Goal: Task Accomplishment & Management: Complete application form

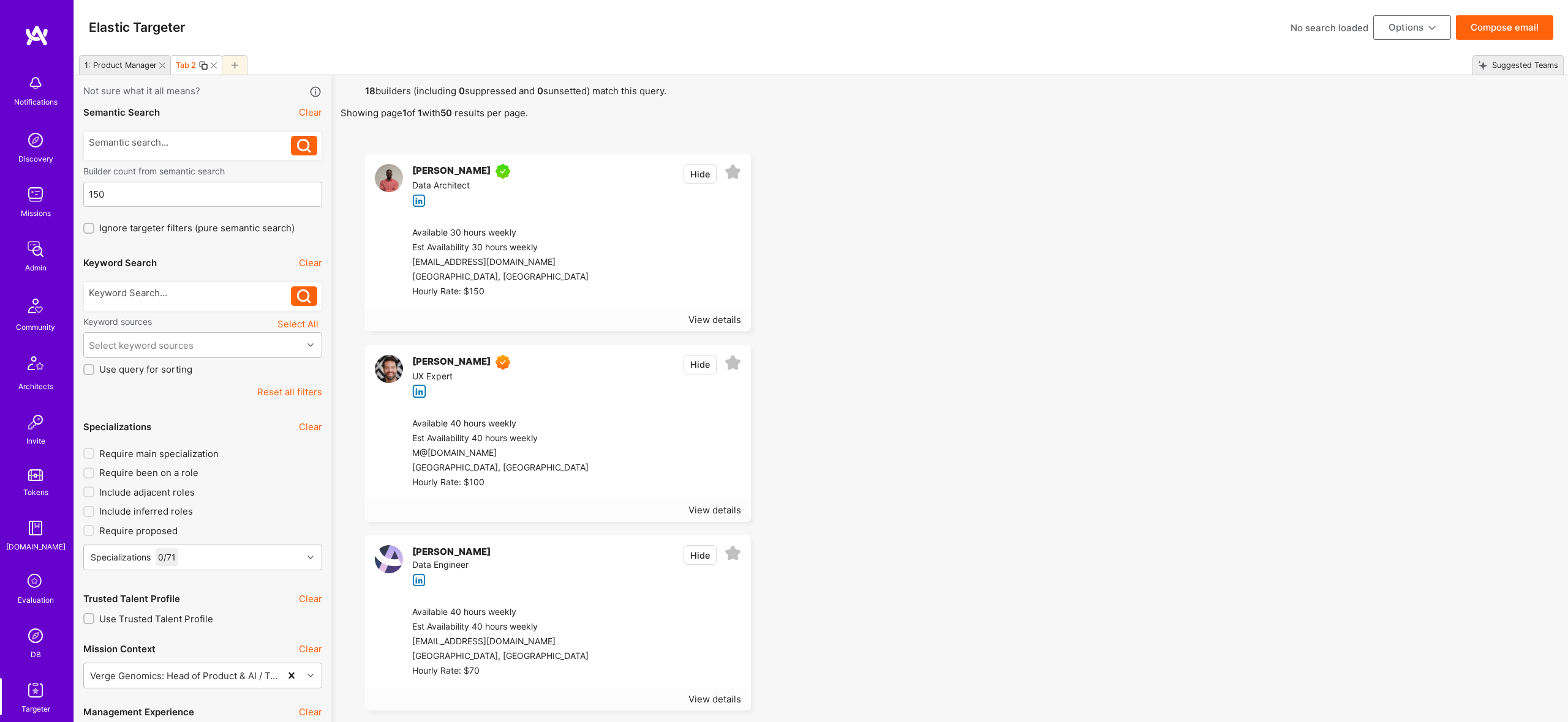
click at [238, 64] on icon at bounding box center [235, 65] width 7 height 7
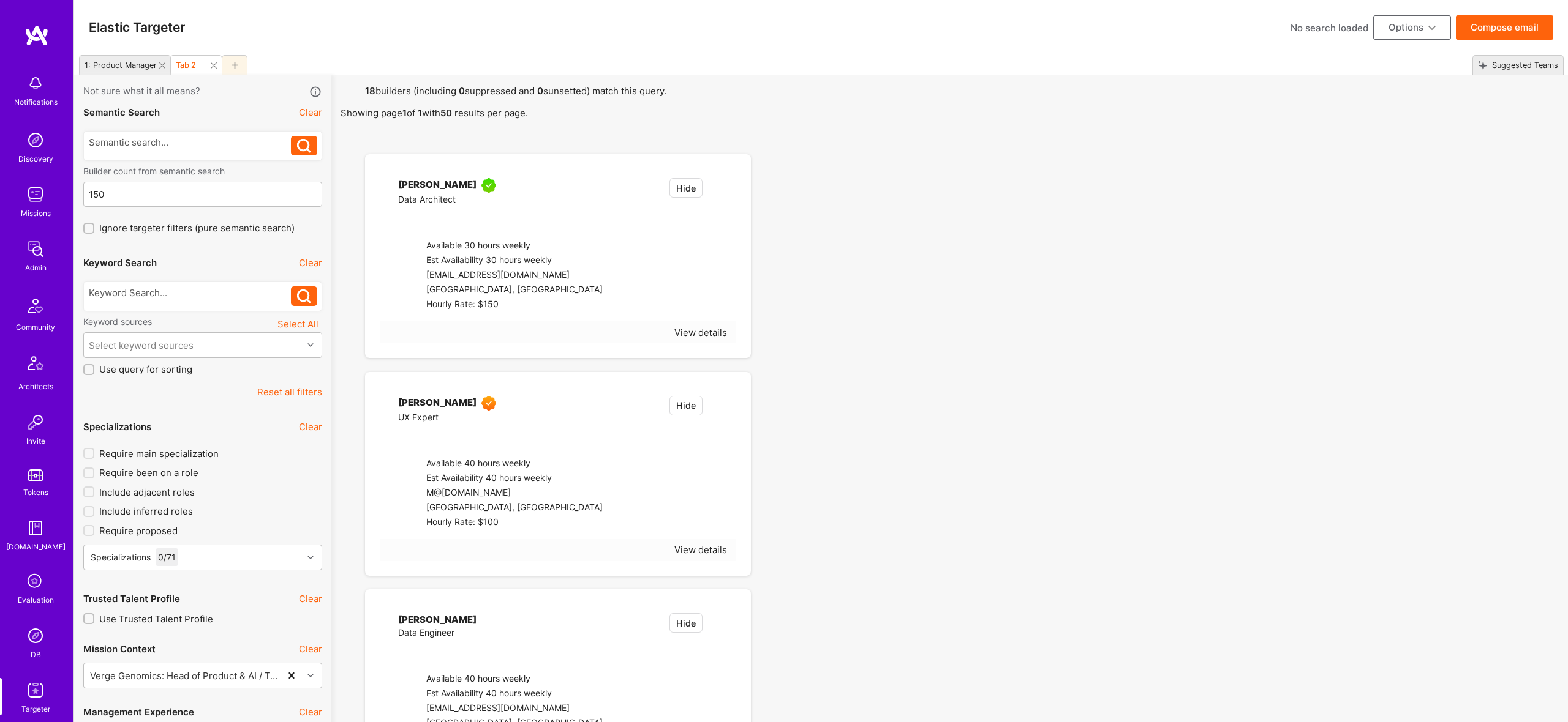
type input "Sep 19"
type input "Aug 6"
type input "Sep 19"
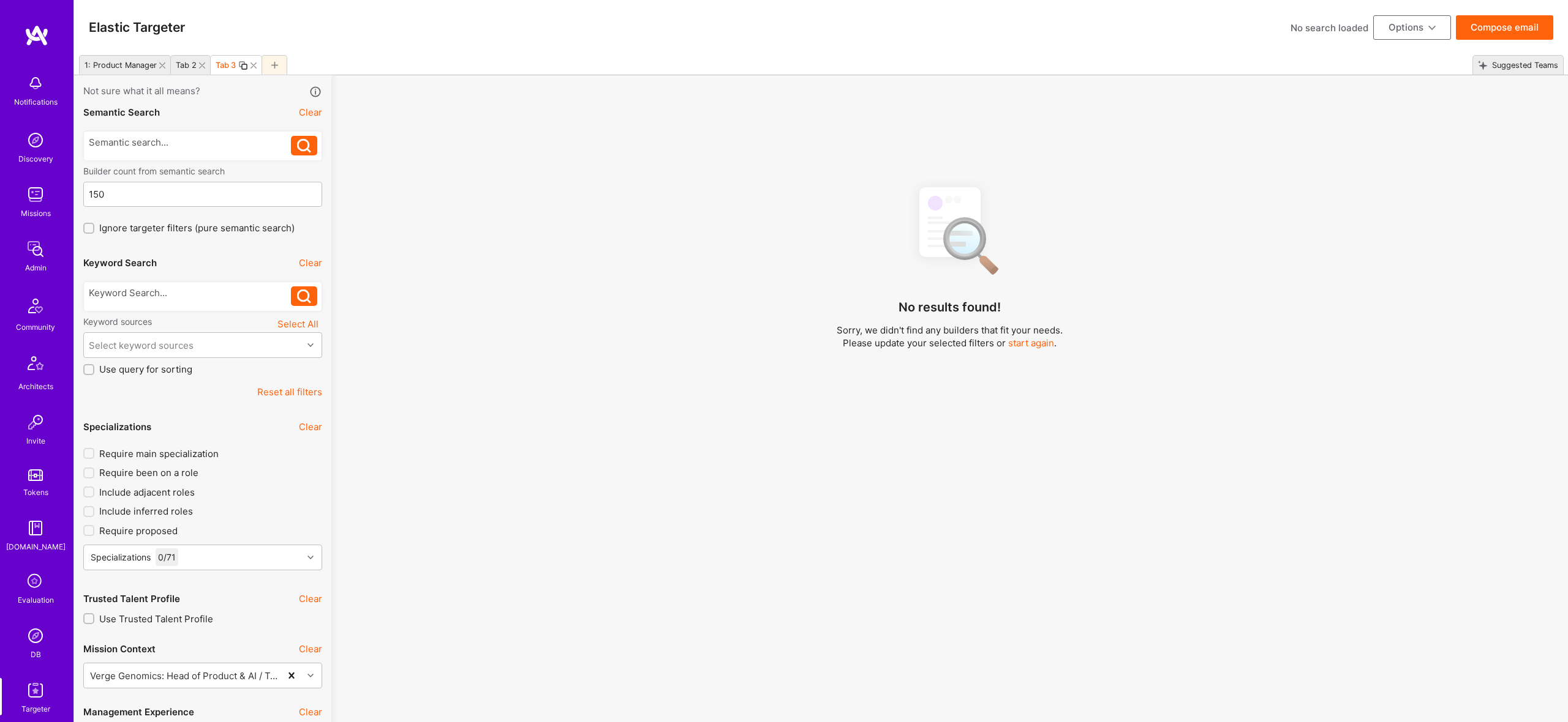
click at [200, 64] on icon at bounding box center [201, 65] width 6 height 6
click at [160, 64] on icon at bounding box center [162, 65] width 6 height 6
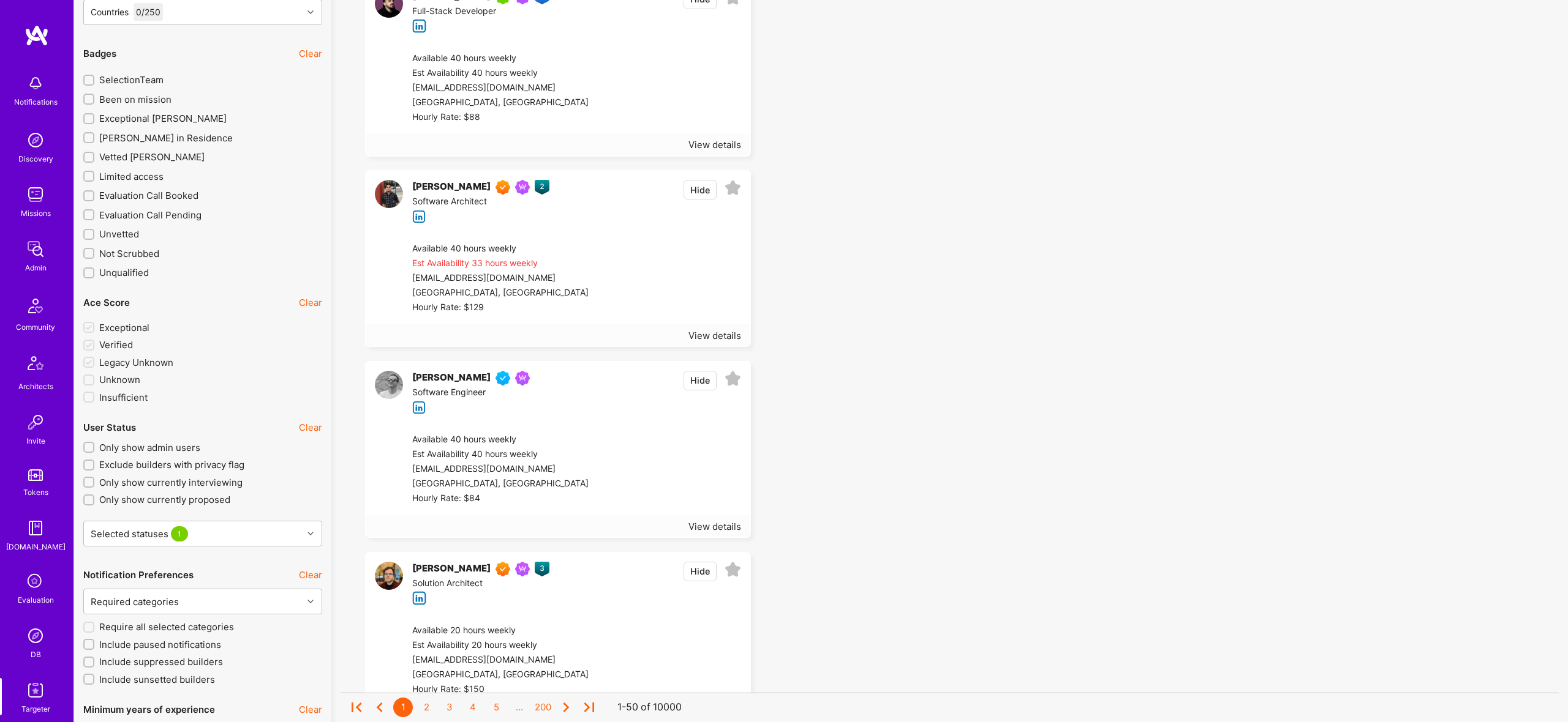
scroll to position [2090, 0]
click at [164, 120] on span "Exceptional A.Teamer" at bounding box center [162, 121] width 127 height 12
click at [94, 120] on input "Exceptional A.Teamer" at bounding box center [90, 122] width 8 height 8
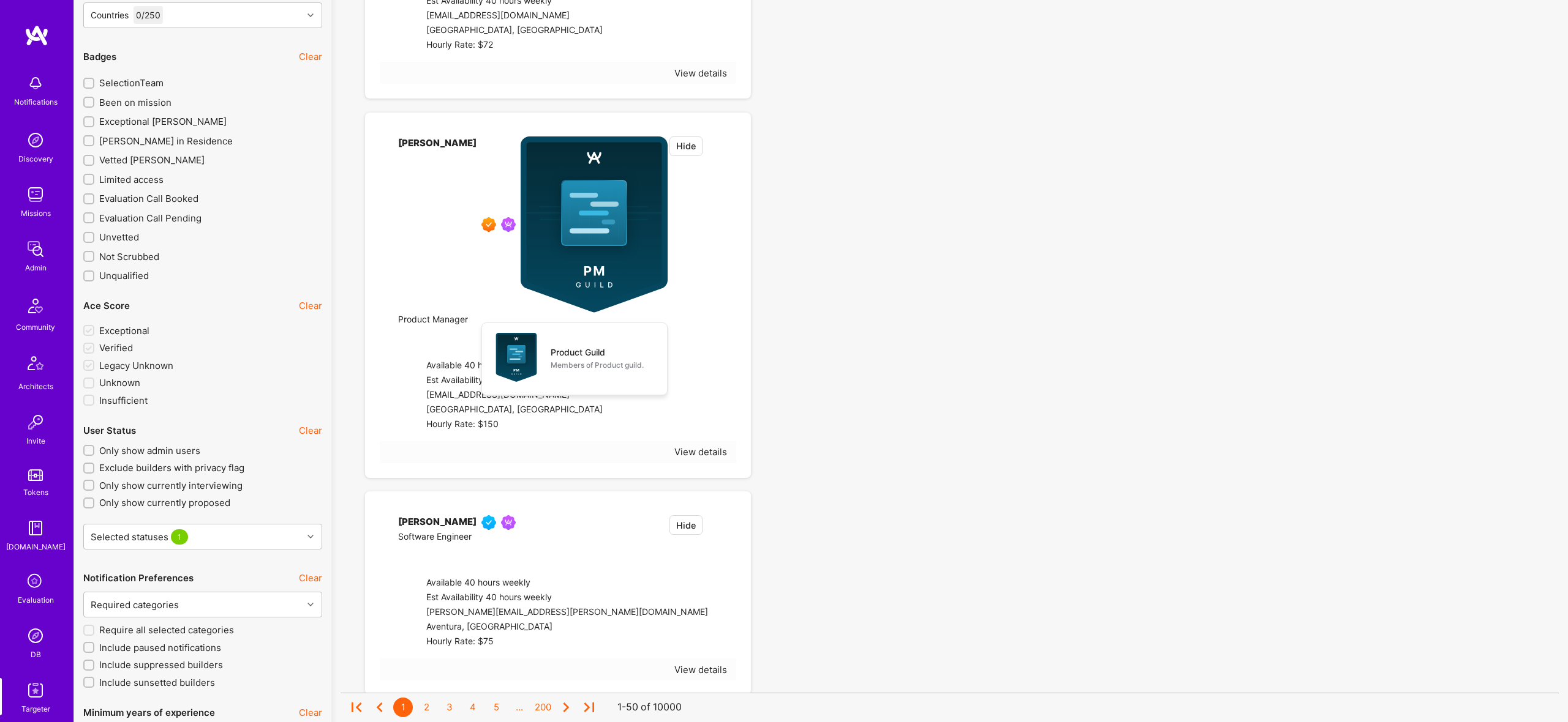
checkbox input "true"
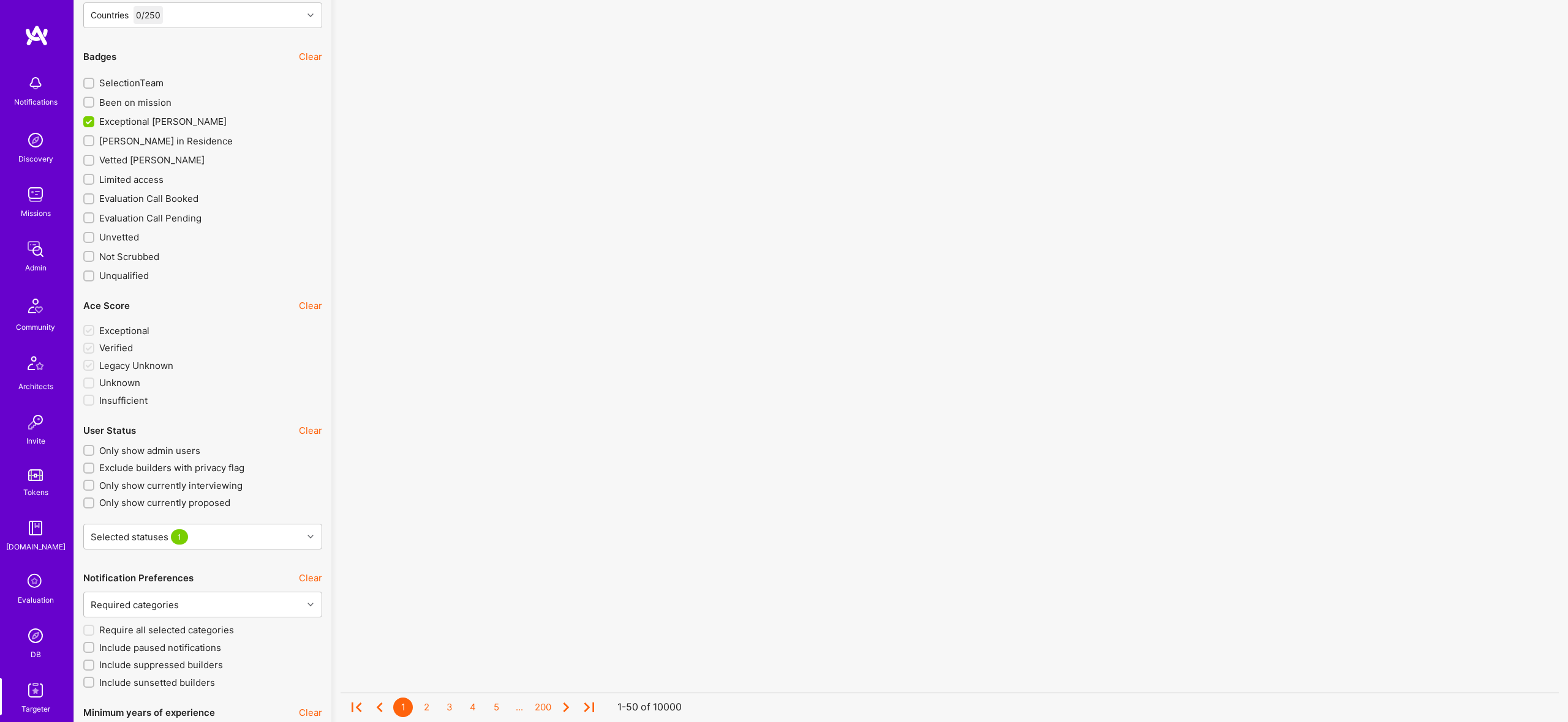
click at [167, 157] on span "Vetted A.Teamer" at bounding box center [151, 160] width 106 height 12
click at [94, 157] on input "Vetted A.Teamer" at bounding box center [90, 161] width 8 height 8
checkbox input "true"
click at [166, 144] on span "A.Teamer in Residence" at bounding box center [165, 140] width 134 height 12
click at [94, 144] on input "A.Teamer in Residence" at bounding box center [90, 140] width 8 height 8
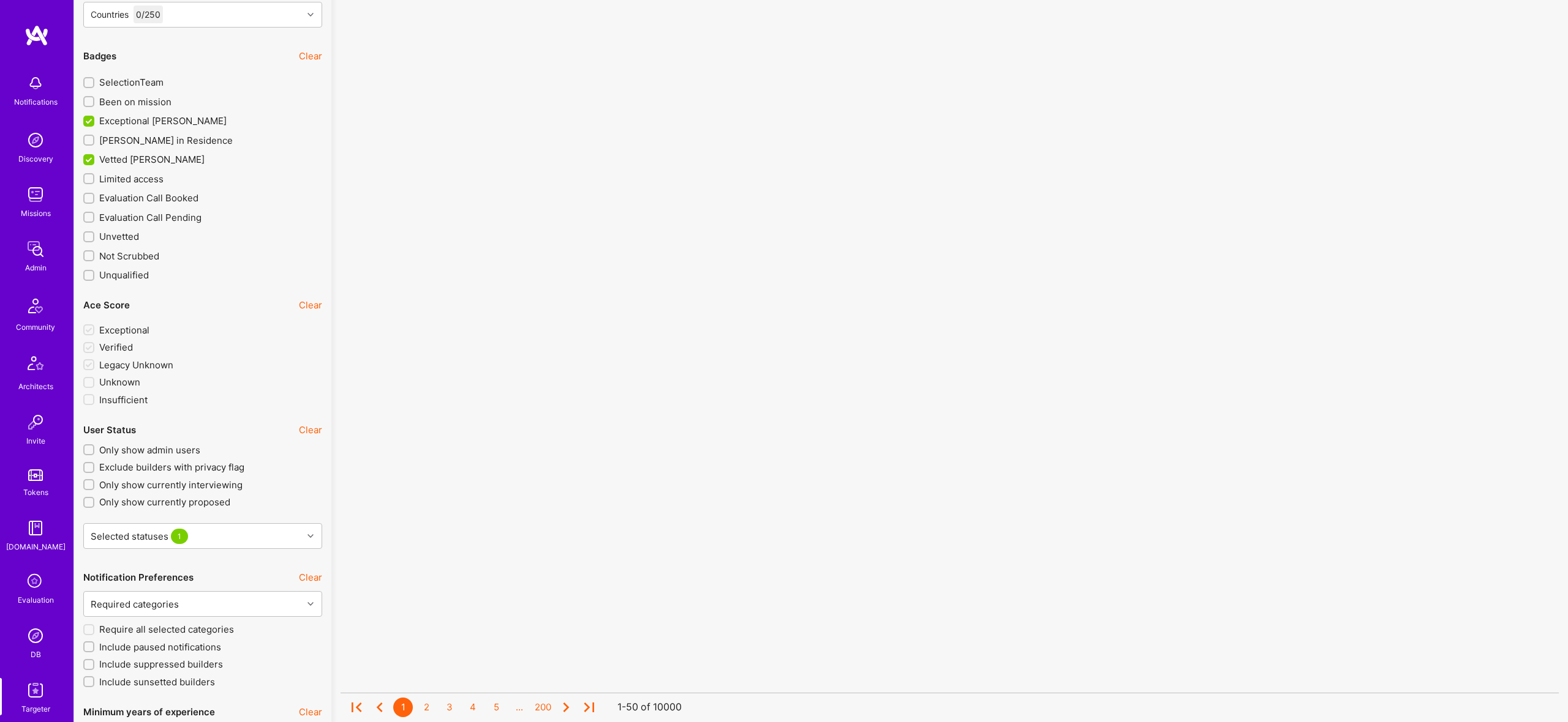
checkbox input "true"
click at [159, 160] on span "Vetted A.Teamer" at bounding box center [151, 158] width 106 height 12
click at [96, 160] on input "Vetted A.Teamer" at bounding box center [90, 160] width 11 height 11
checkbox input "false"
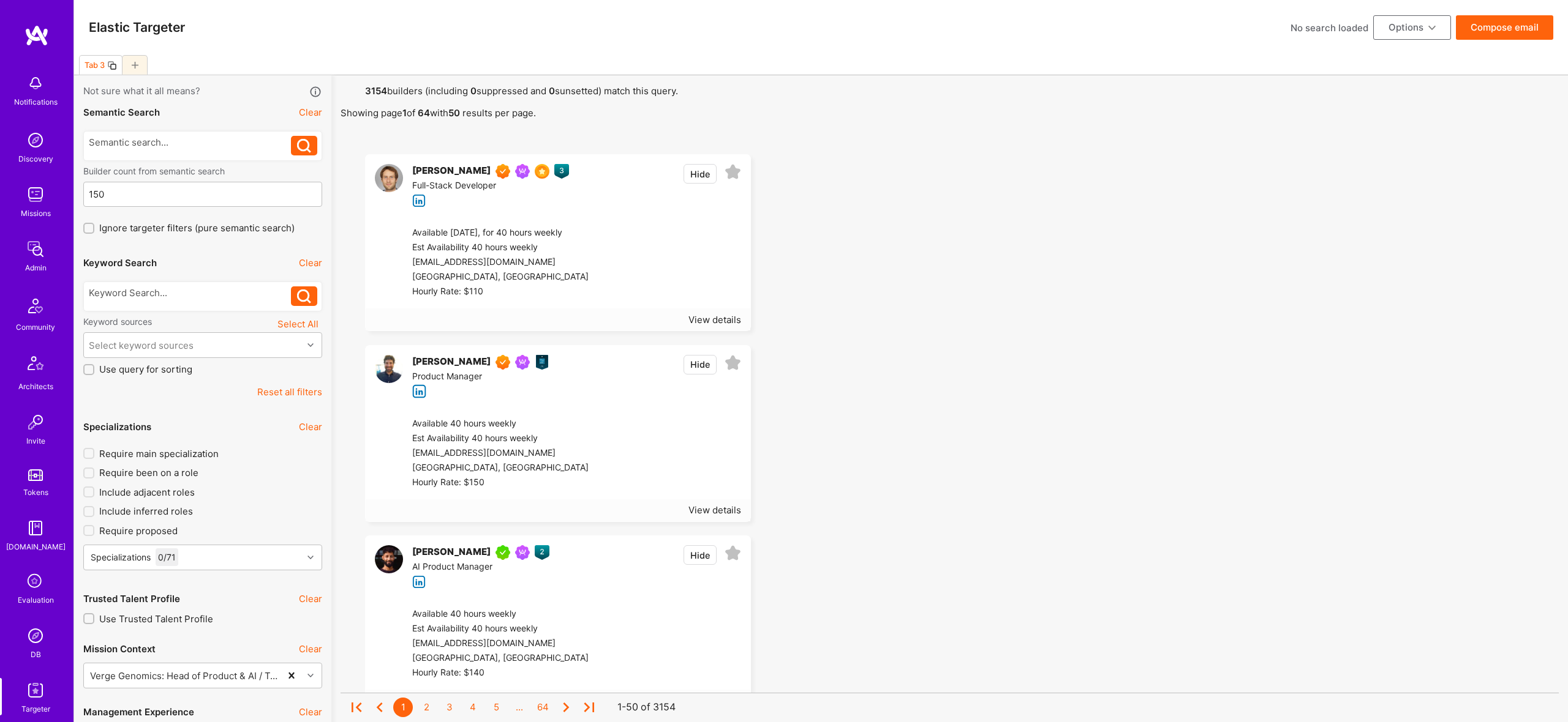
click at [165, 278] on div at bounding box center [202, 296] width 239 height 39
click at [164, 299] on div at bounding box center [190, 292] width 203 height 12
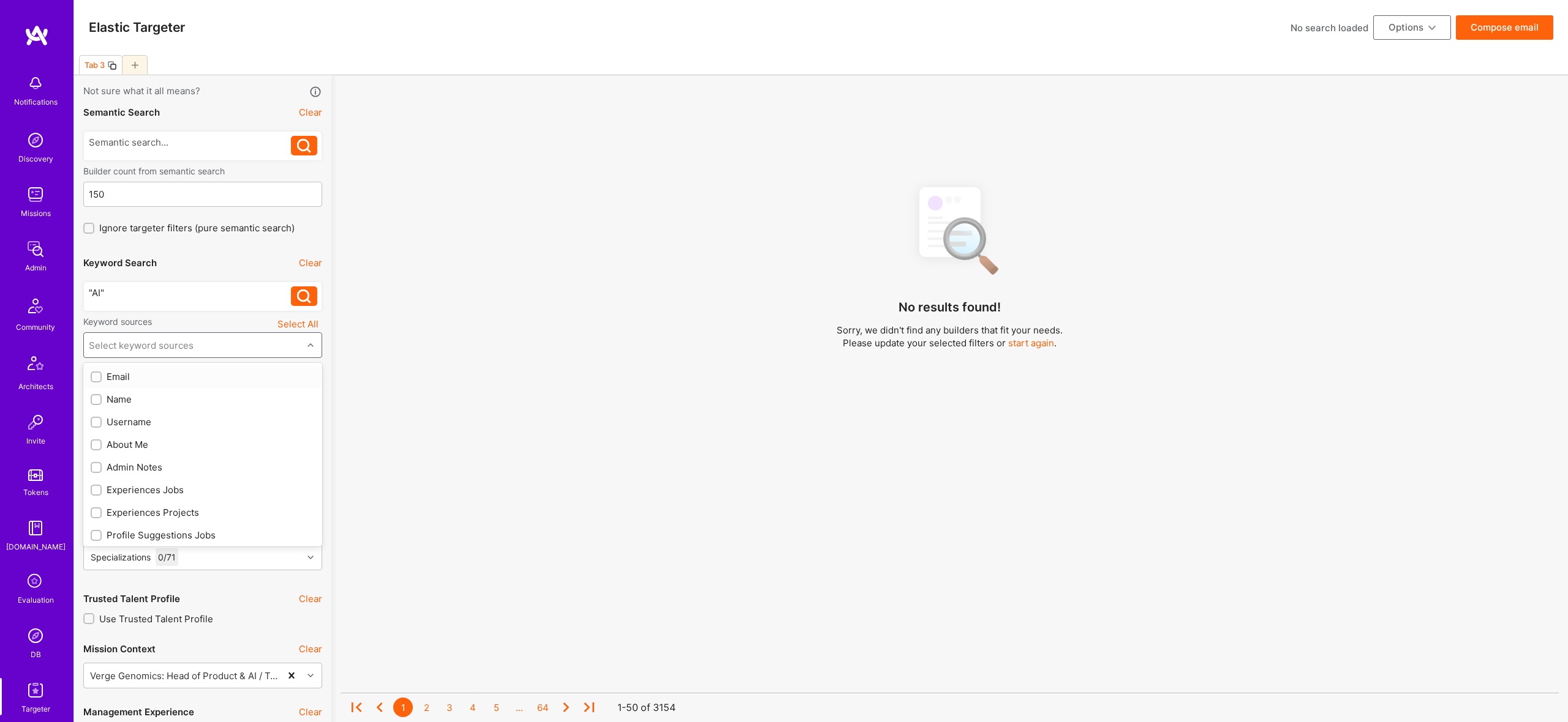
click at [168, 339] on div "Select keyword sources" at bounding box center [141, 345] width 105 height 12
drag, startPoint x: 129, startPoint y: 450, endPoint x: 299, endPoint y: 475, distance: 171.8
click at [129, 449] on div "About Me" at bounding box center [203, 444] width 224 height 12
checkbox input "true"
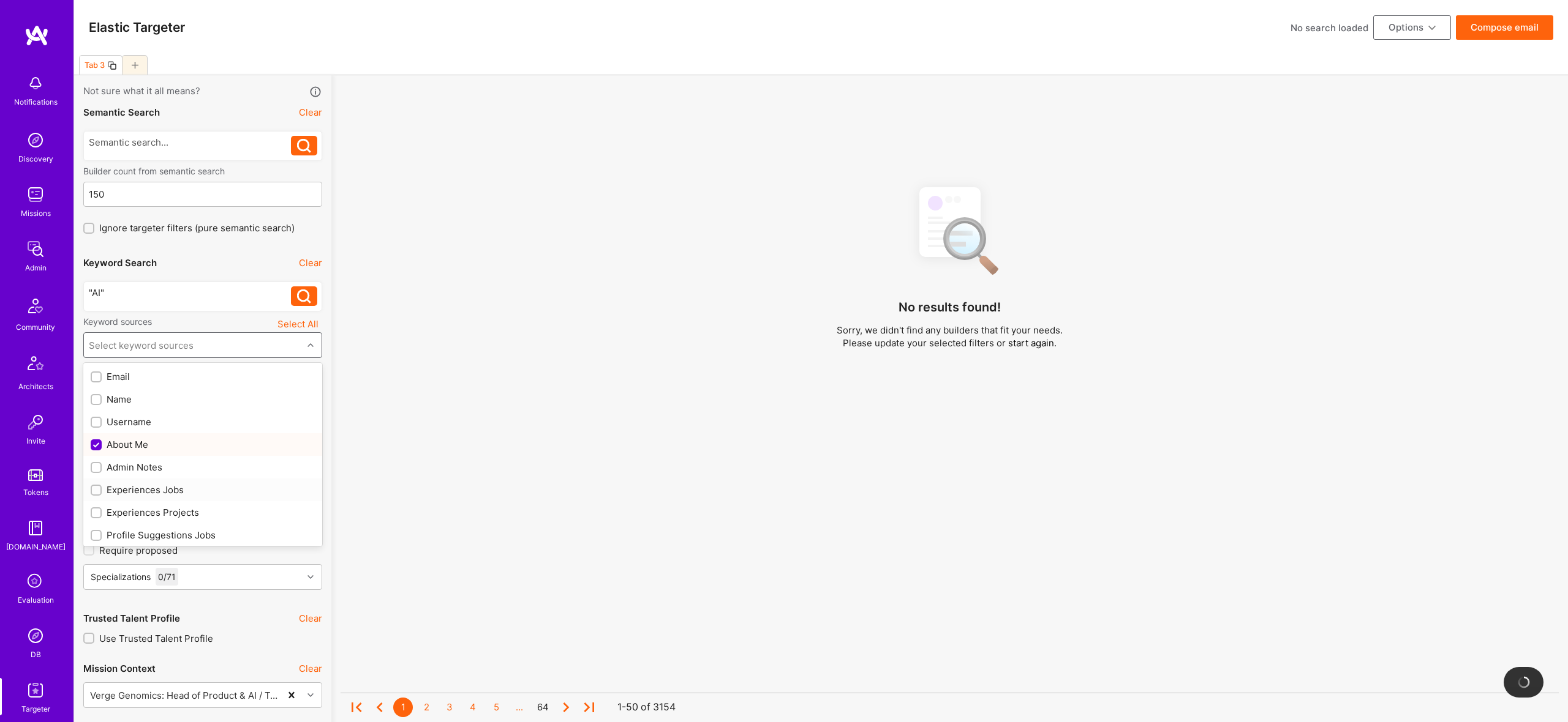
click at [164, 494] on div "Experiences Jobs" at bounding box center [203, 489] width 224 height 12
checkbox input "true"
click at [160, 515] on div "Experiences Projects" at bounding box center [203, 512] width 224 height 12
checkbox input "true"
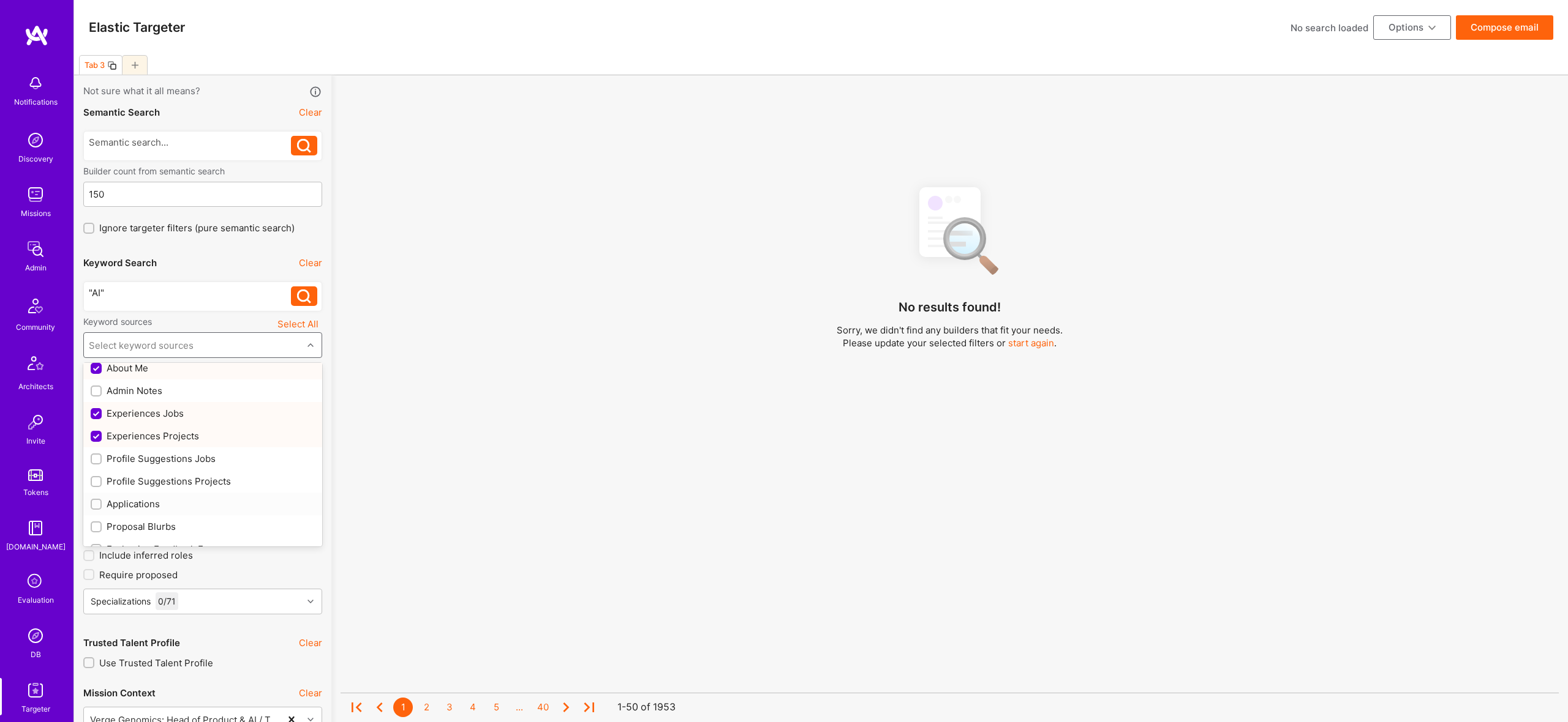
scroll to position [96, 0]
drag, startPoint x: 185, startPoint y: 440, endPoint x: 186, endPoint y: 447, distance: 7.1
click at [185, 439] on div "Profile Suggestions Jobs" at bounding box center [203, 440] width 224 height 12
checkbox input "true"
click at [188, 458] on div "Profile Suggestions Projects" at bounding box center [203, 462] width 224 height 12
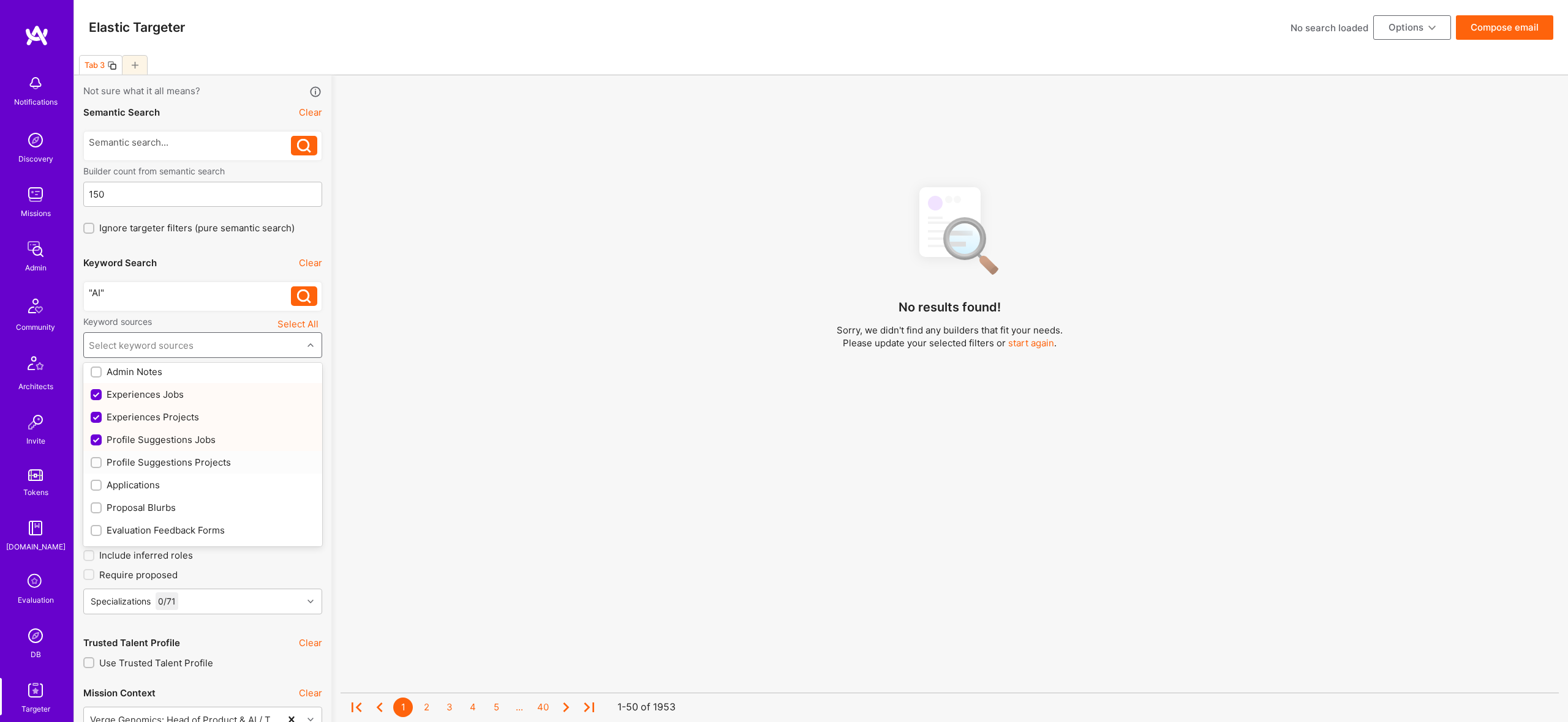
checkbox input "true"
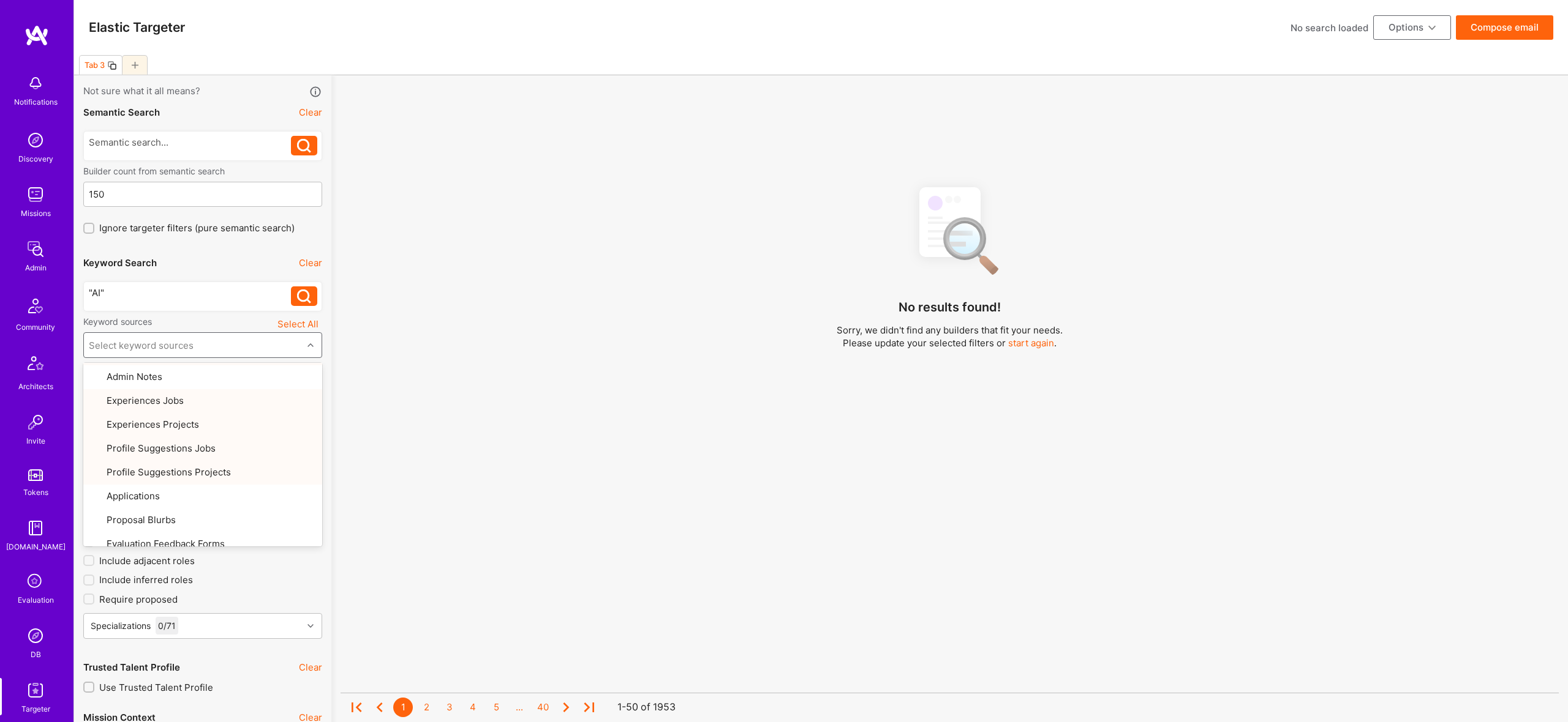
click at [536, 455] on div "No results found! Sorry, we didn't find any builders that fit your needs. Pleas…" at bounding box center [949, 465] width 1218 height 578
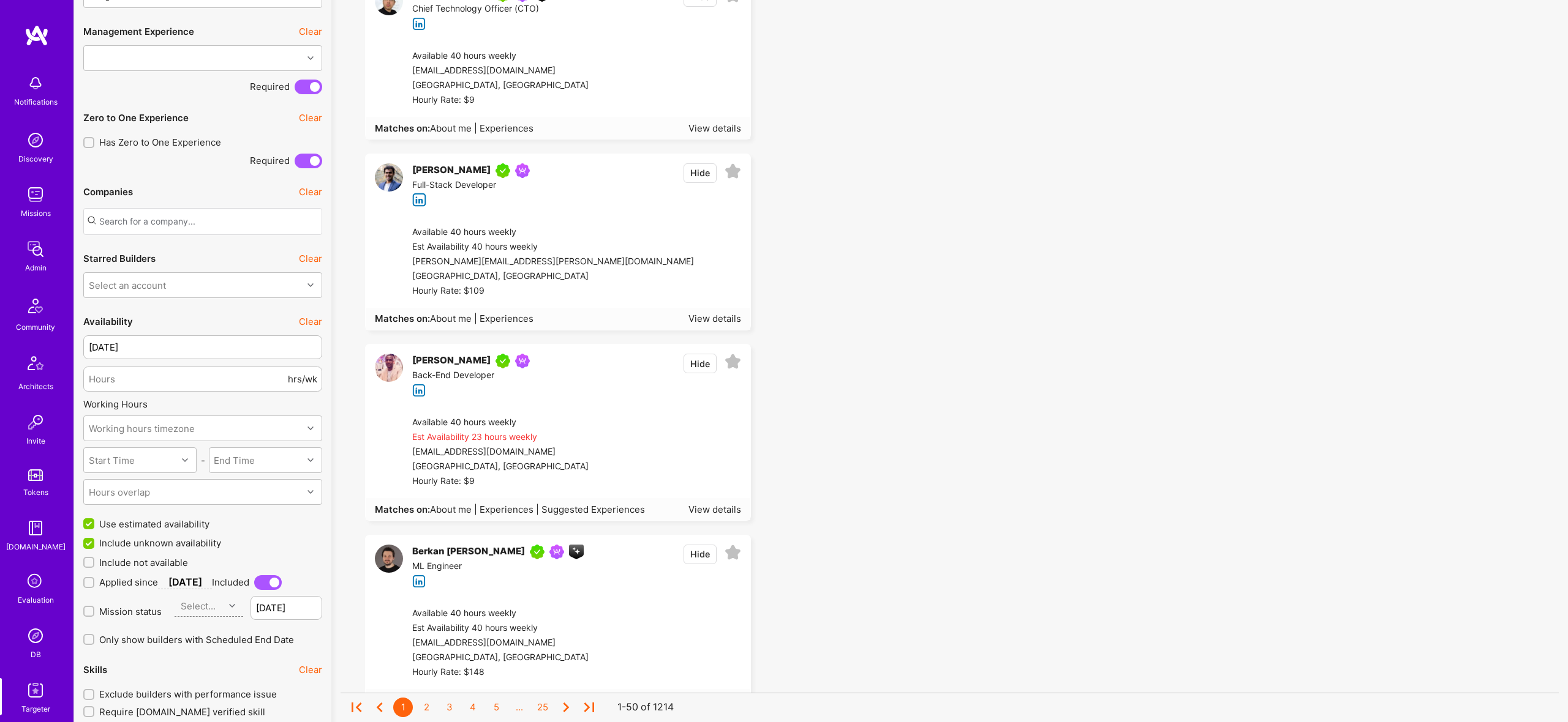
scroll to position [757, 0]
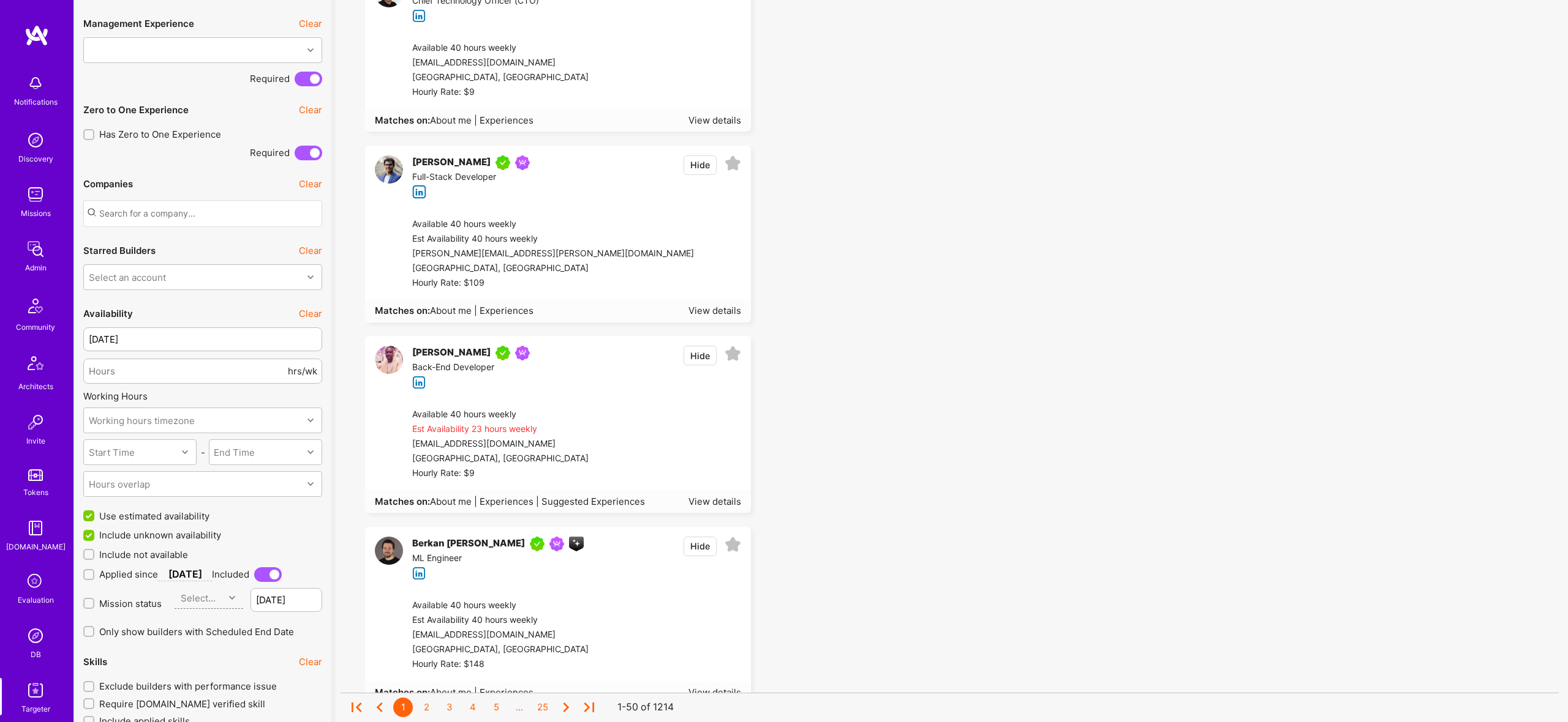
click at [170, 551] on span "Include not available" at bounding box center [143, 554] width 89 height 12
click at [94, 551] on input "Include not available" at bounding box center [90, 555] width 8 height 8
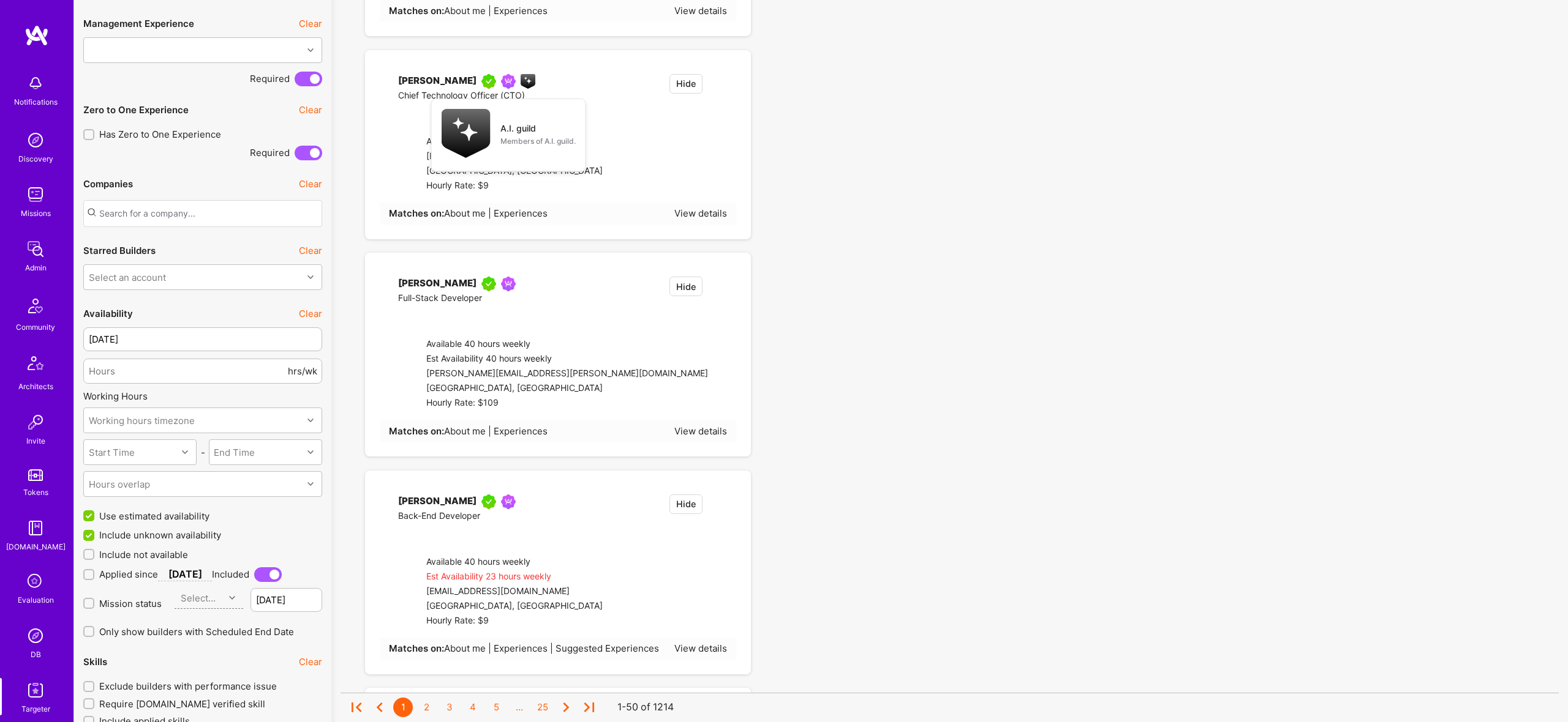
checkbox input "true"
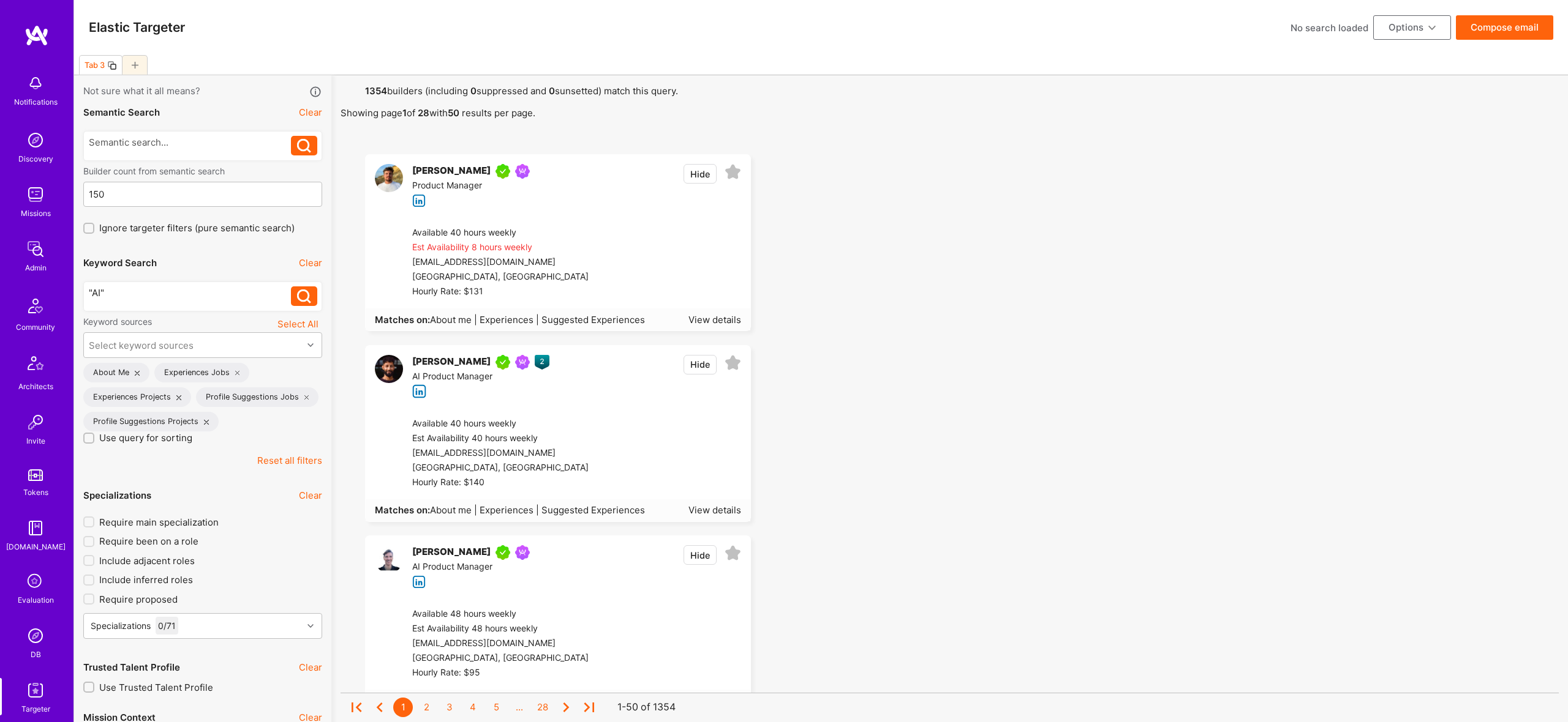
click at [176, 294] on div ""AI"" at bounding box center [190, 292] width 203 height 12
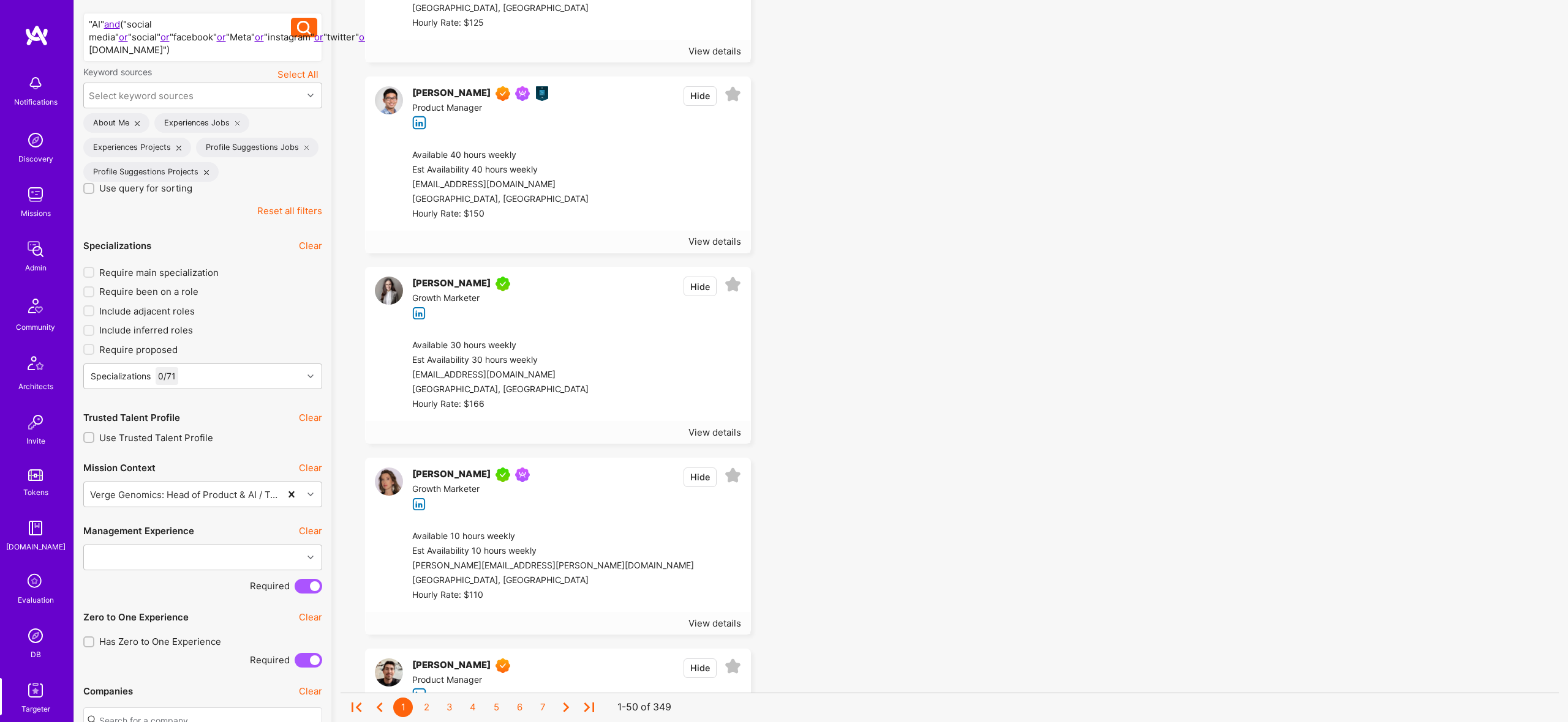
scroll to position [335, 0]
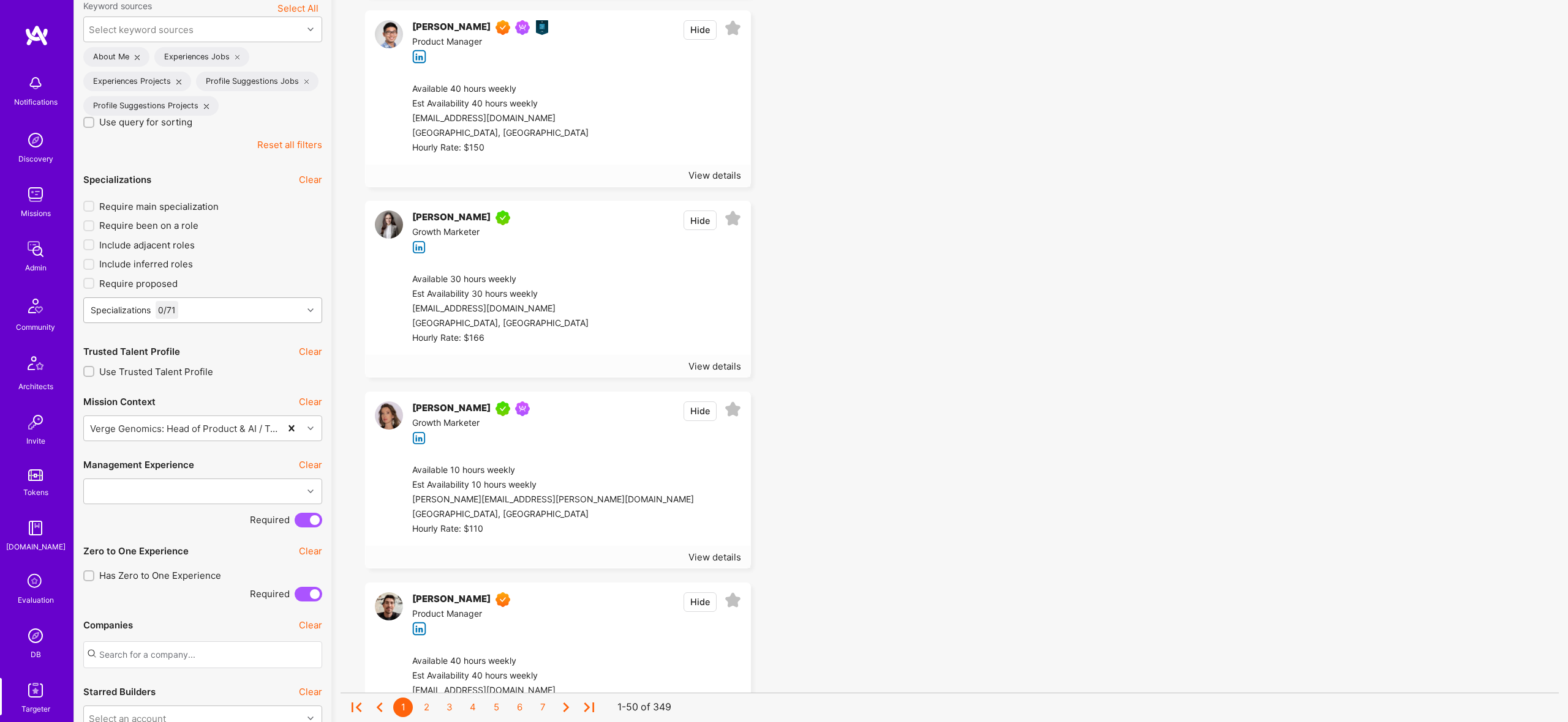
click at [239, 318] on div "Specializations 0 / 71" at bounding box center [193, 310] width 219 height 24
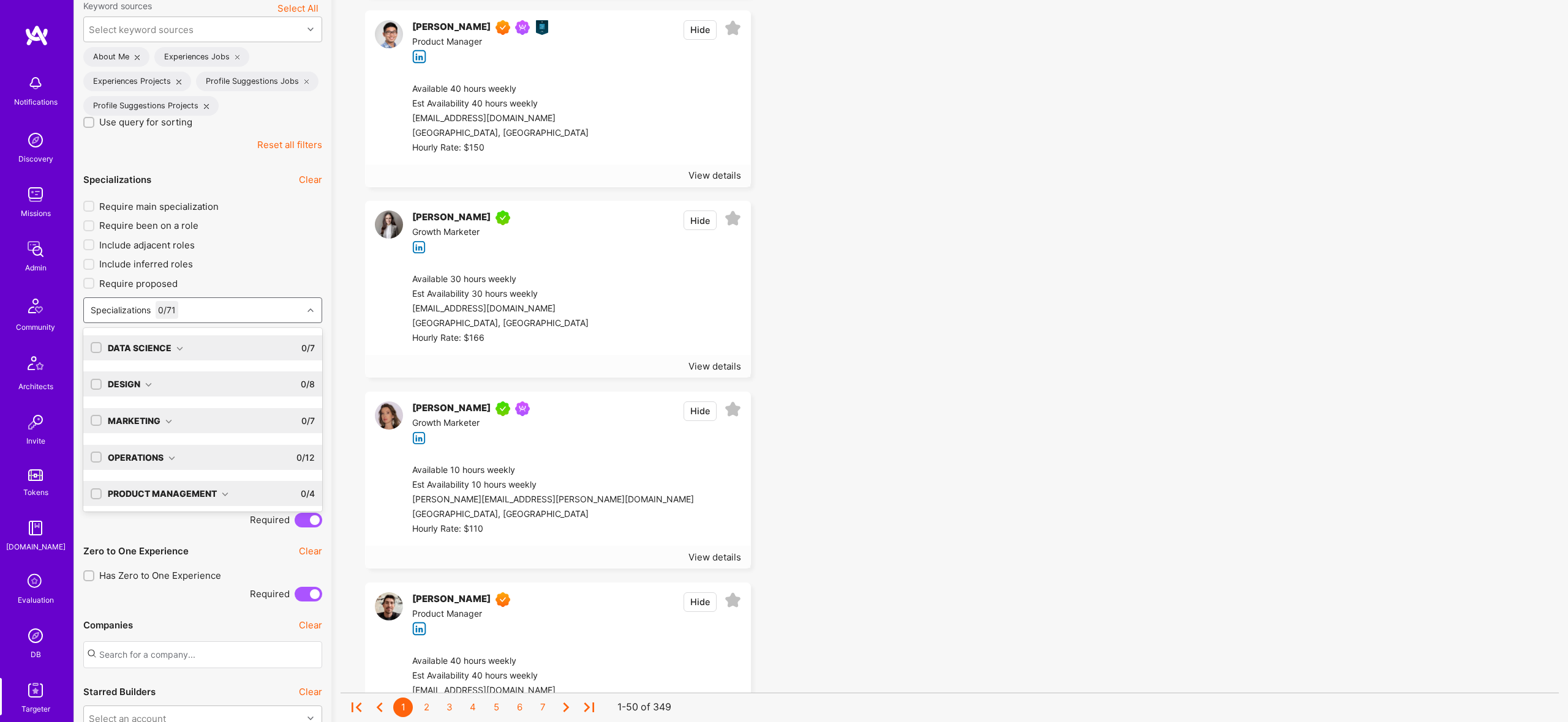
scroll to position [76, 0]
drag, startPoint x: 92, startPoint y: 485, endPoint x: 109, endPoint y: 487, distance: 17.1
click at [92, 485] on div at bounding box center [96, 490] width 11 height 11
click at [96, 489] on input "checkbox" at bounding box center [97, 491] width 8 height 8
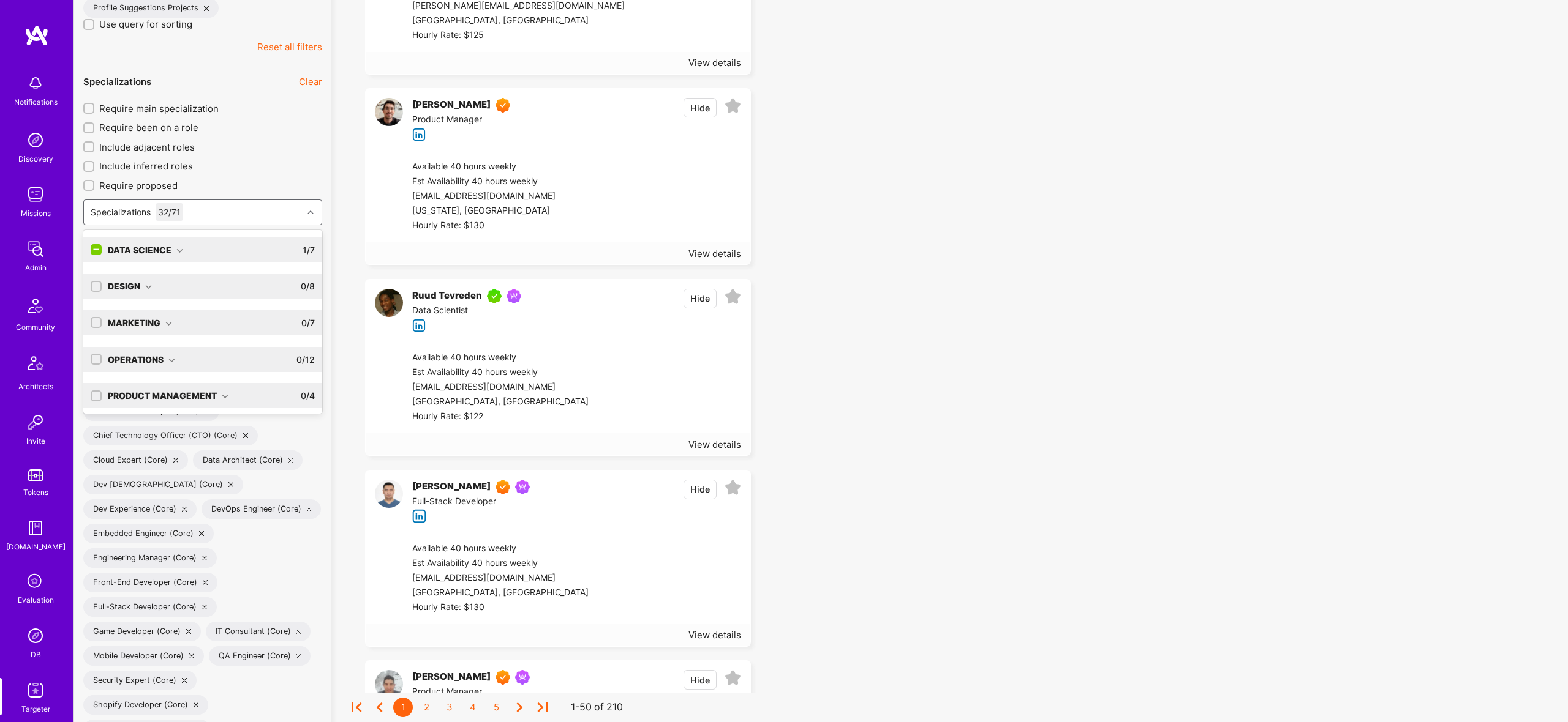
click at [164, 249] on div "Data Science" at bounding box center [145, 249] width 76 height 12
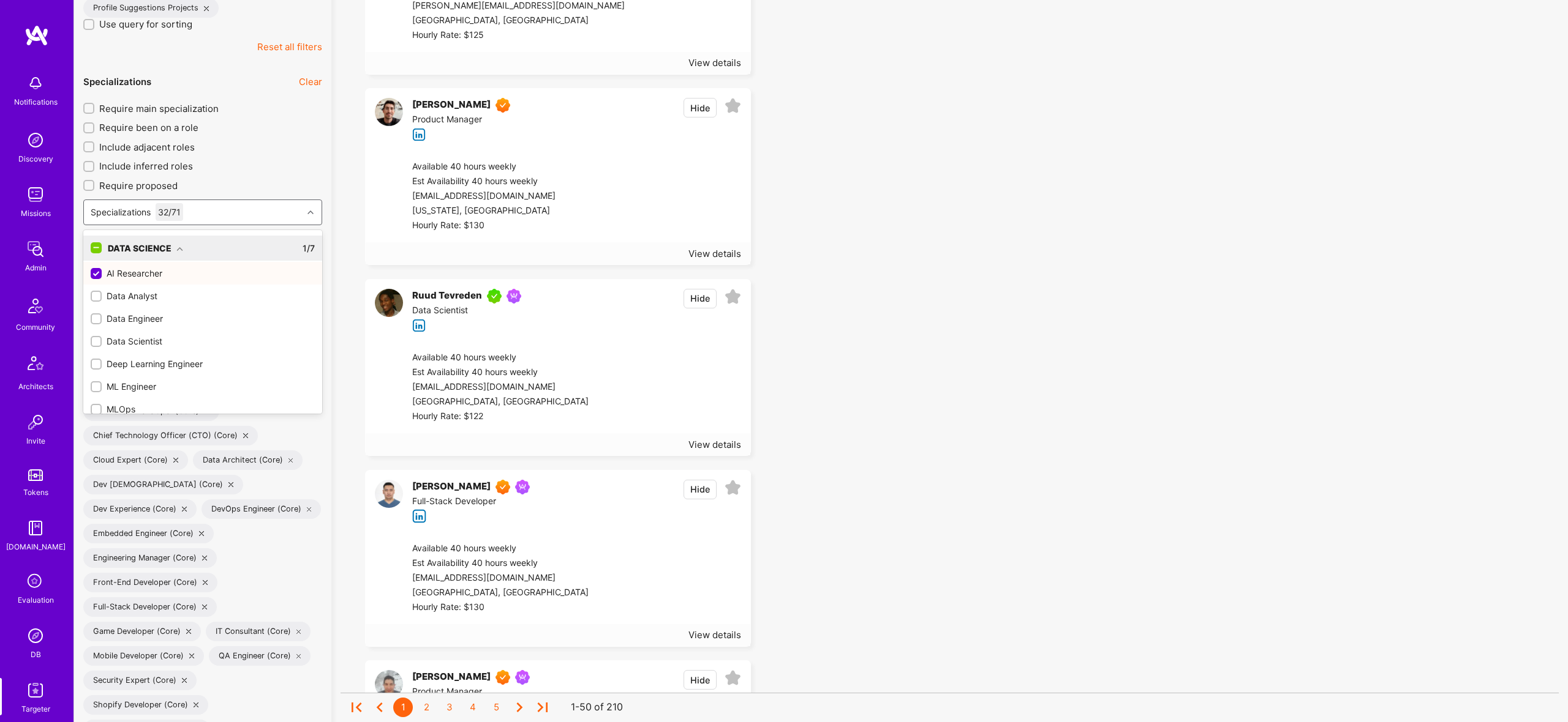
click at [99, 243] on input "checkbox" at bounding box center [97, 248] width 11 height 11
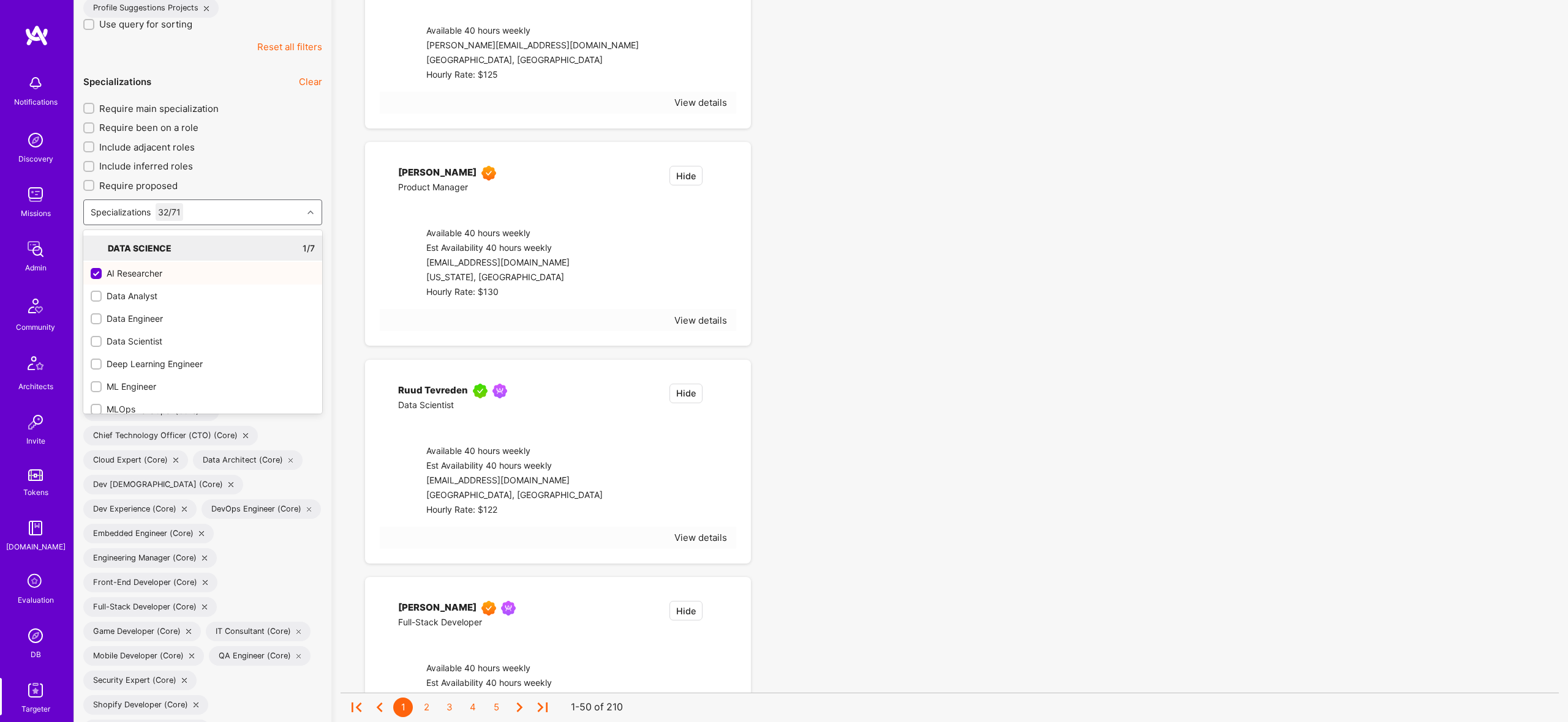
checkbox input "true"
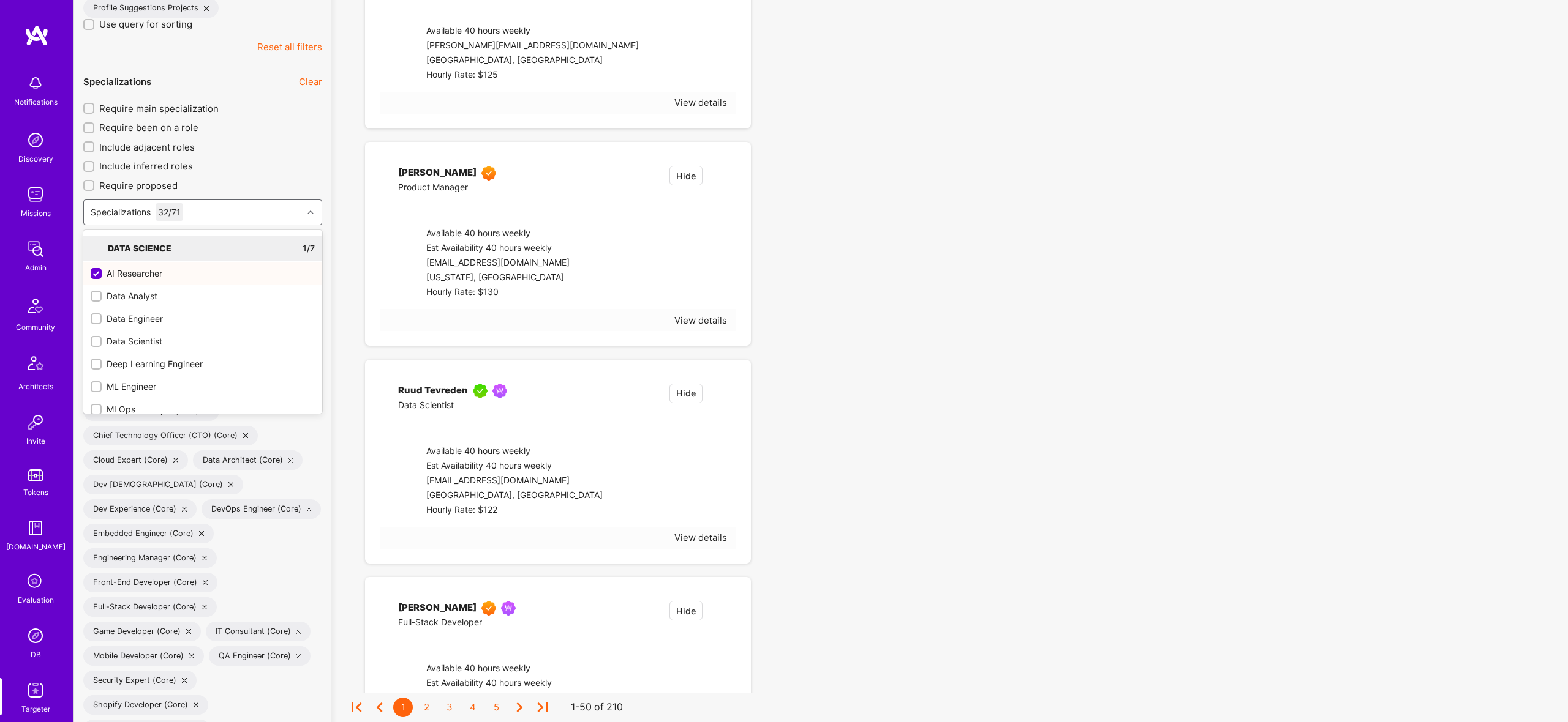
checkbox input "true"
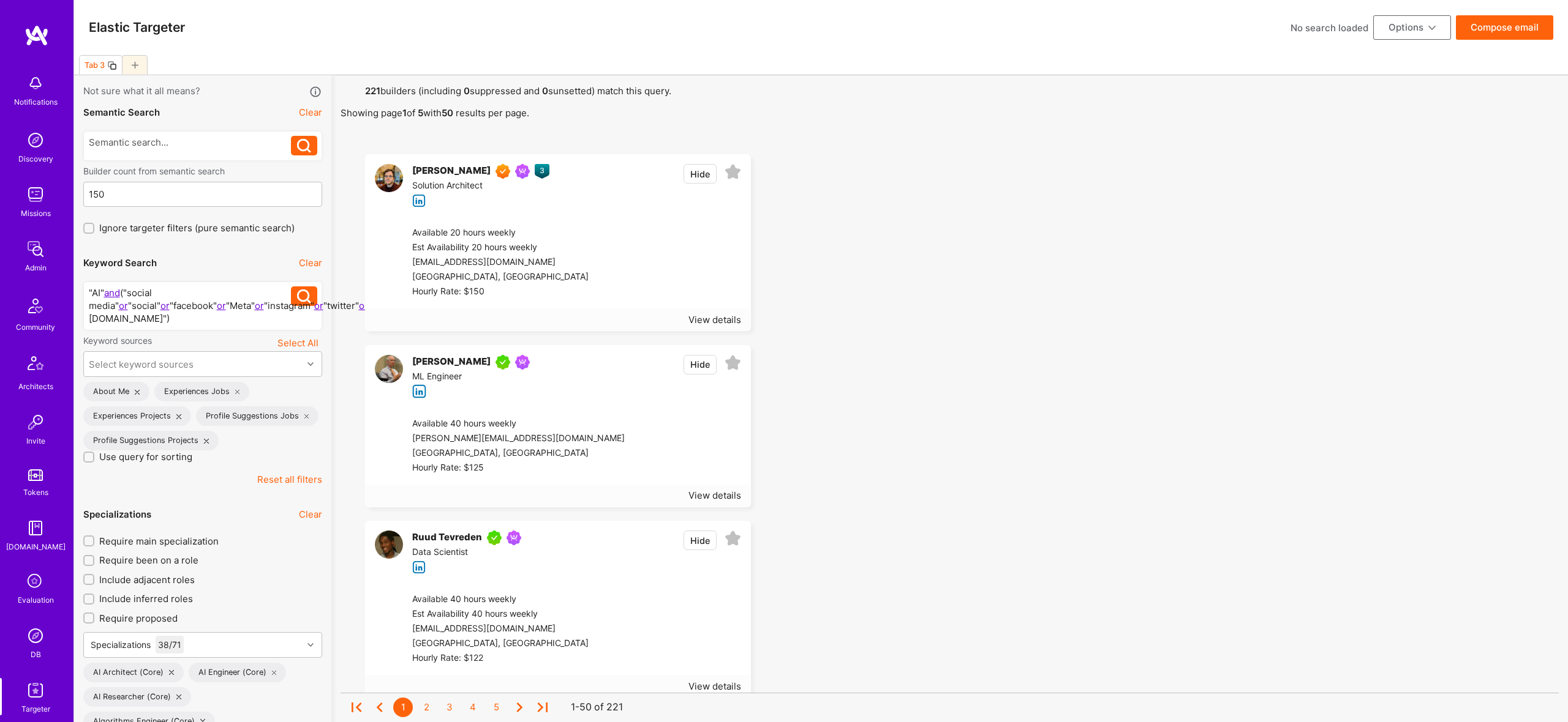
click at [1387, 29] on button "Options" at bounding box center [1413, 27] width 78 height 24
click at [1388, 213] on button "Export to .csv" at bounding box center [1395, 212] width 112 height 32
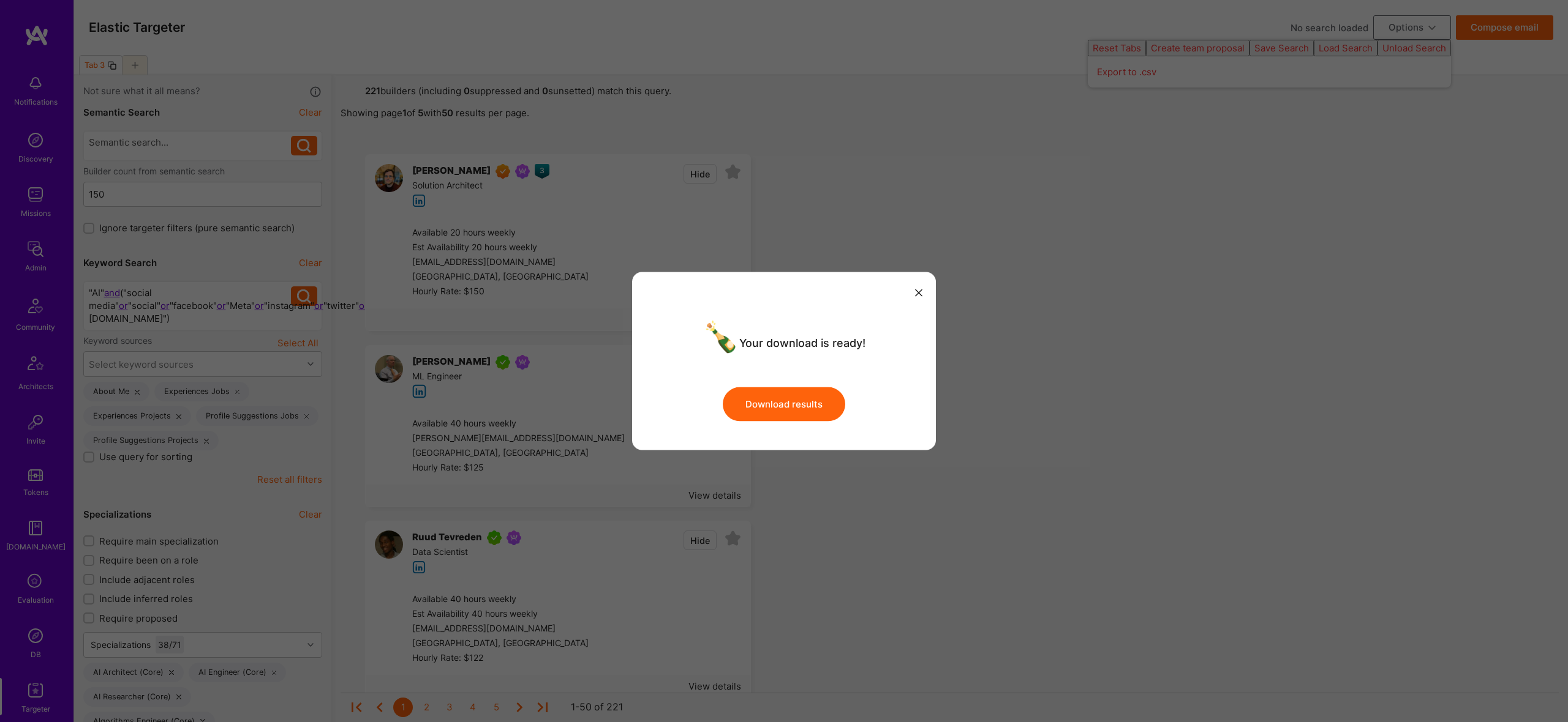
click at [783, 396] on button "Download results" at bounding box center [783, 404] width 122 height 34
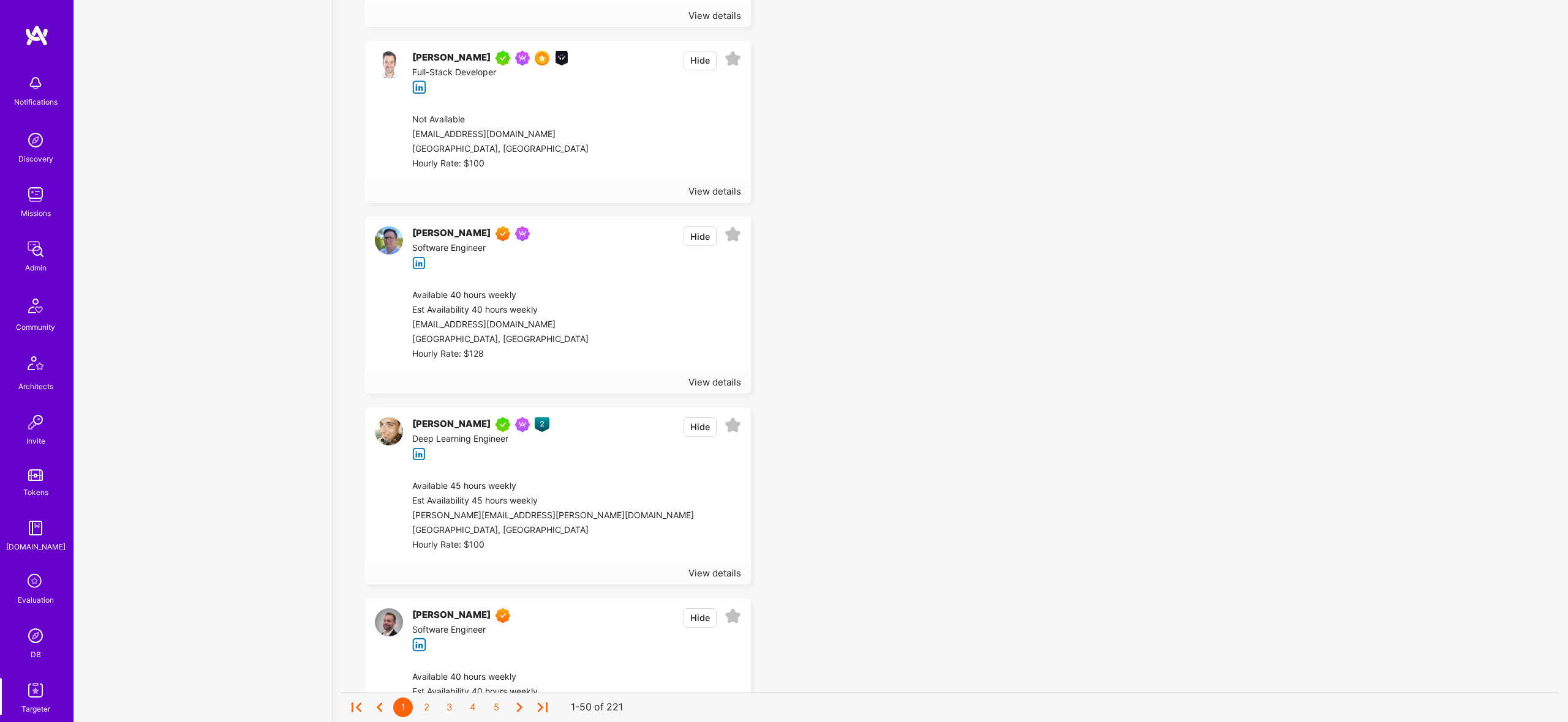
scroll to position [8955, 0]
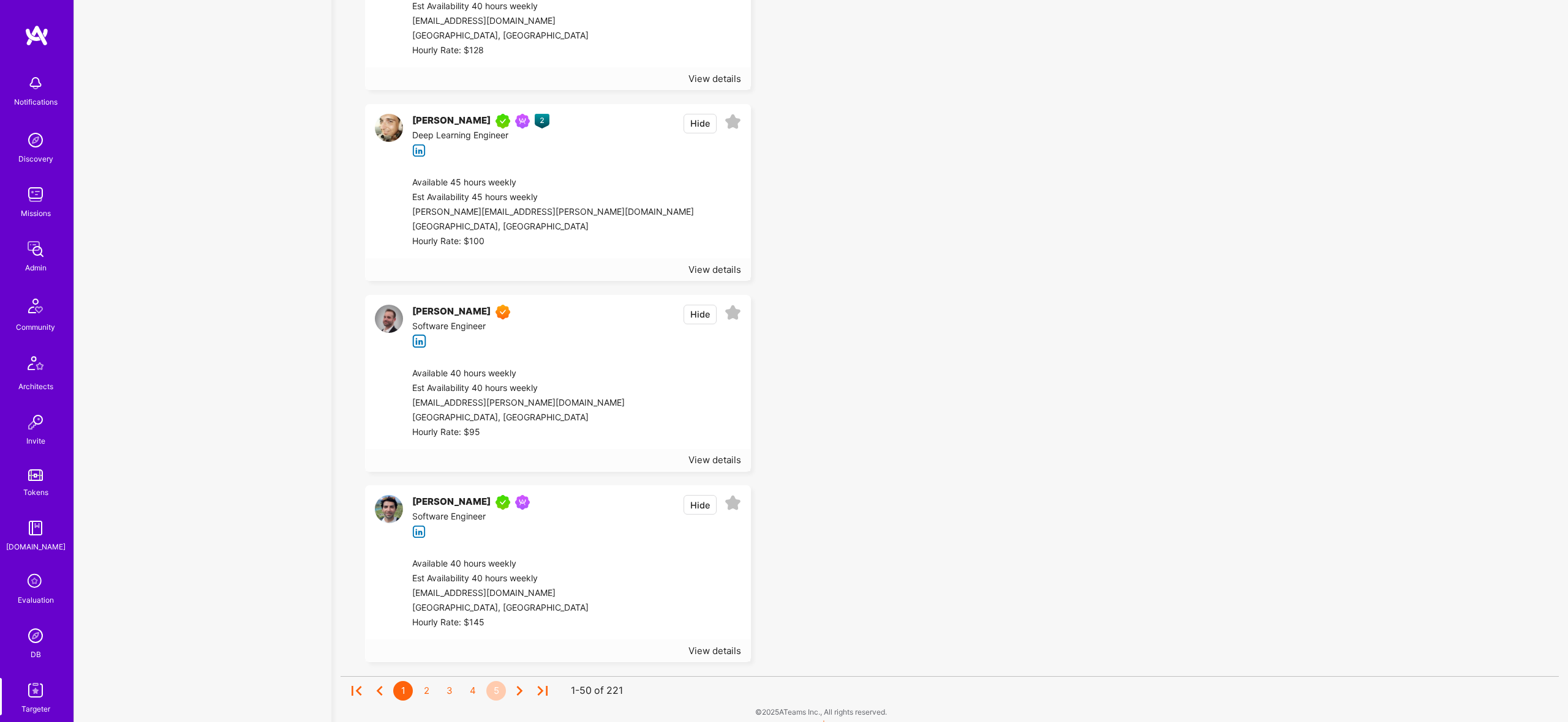
click at [496, 684] on div "5" at bounding box center [496, 691] width 20 height 20
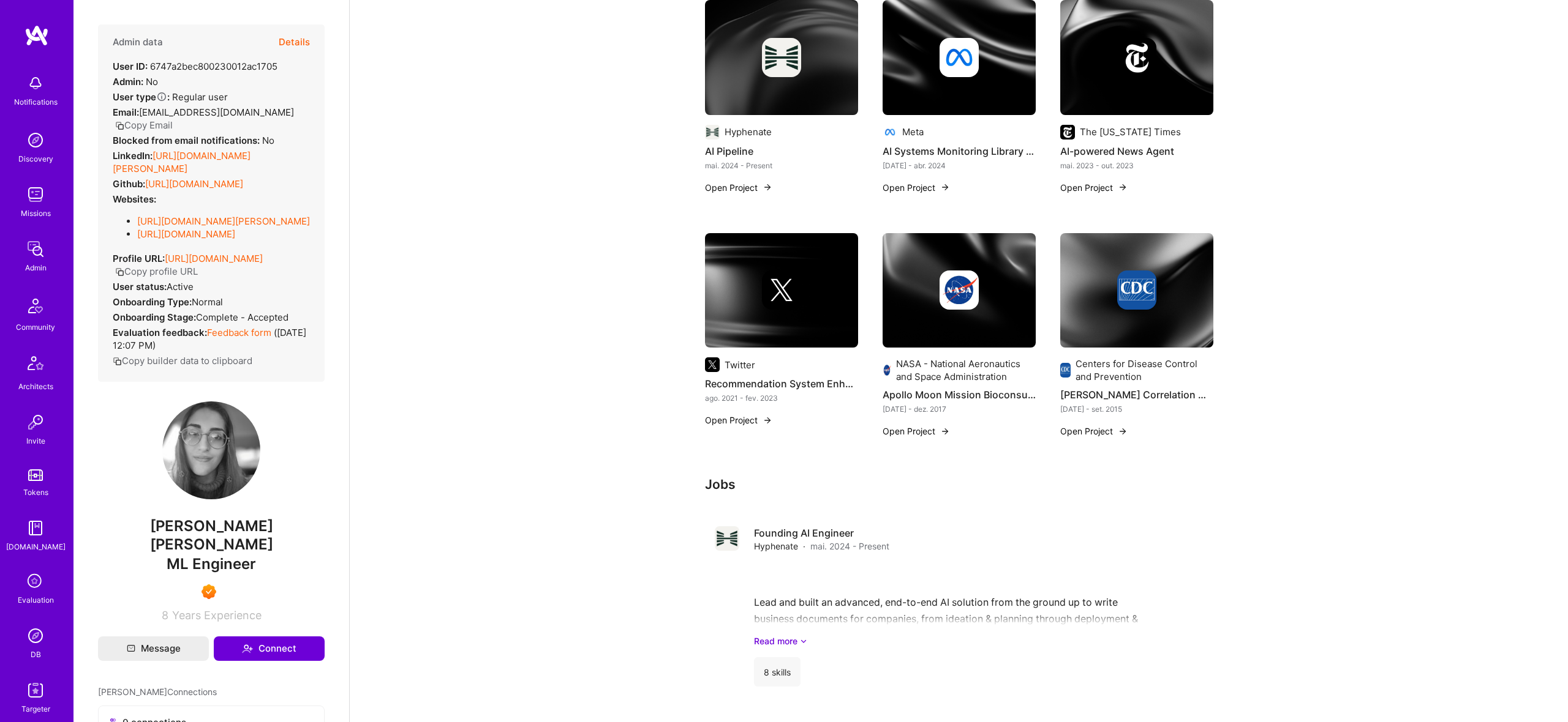
scroll to position [304, 0]
click at [756, 281] on div at bounding box center [782, 289] width 153 height 39
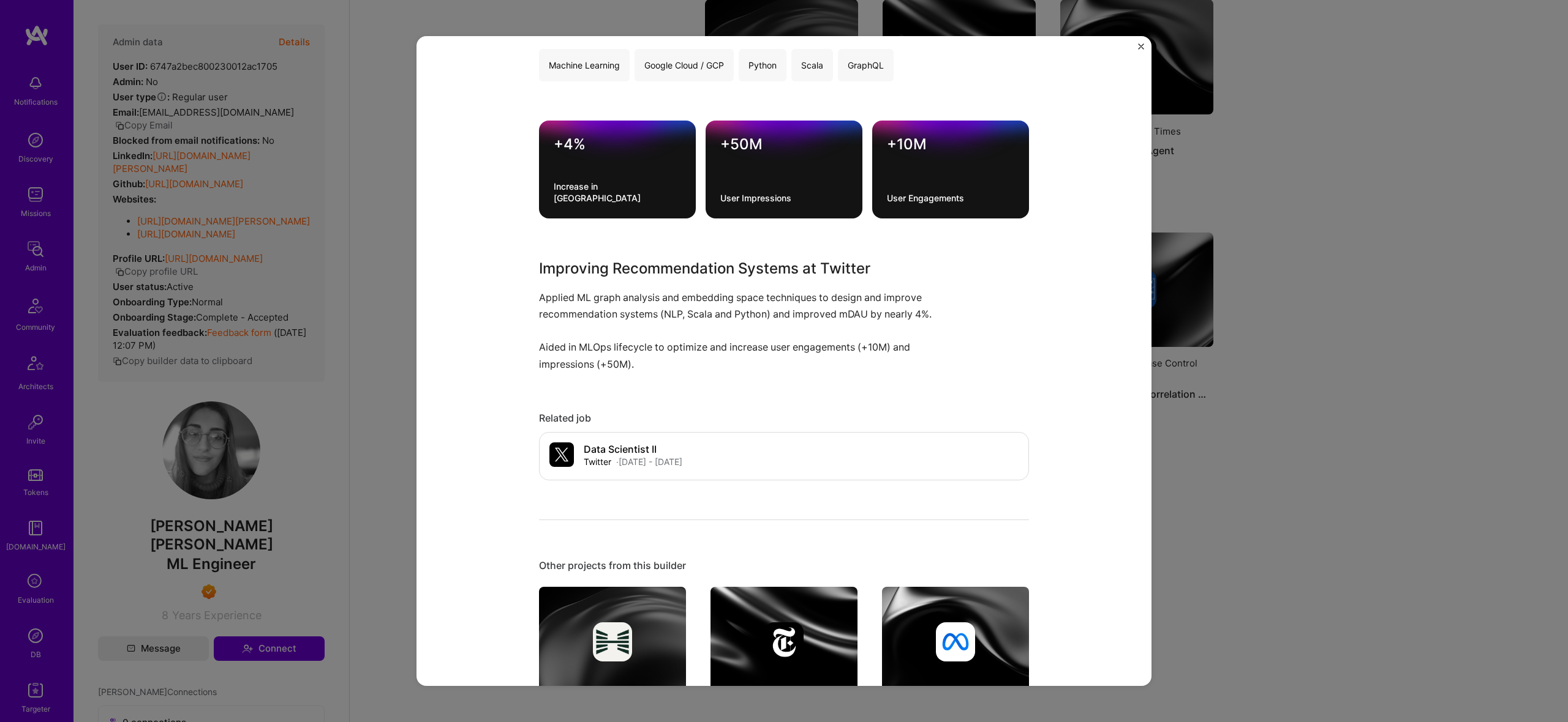
scroll to position [263, 0]
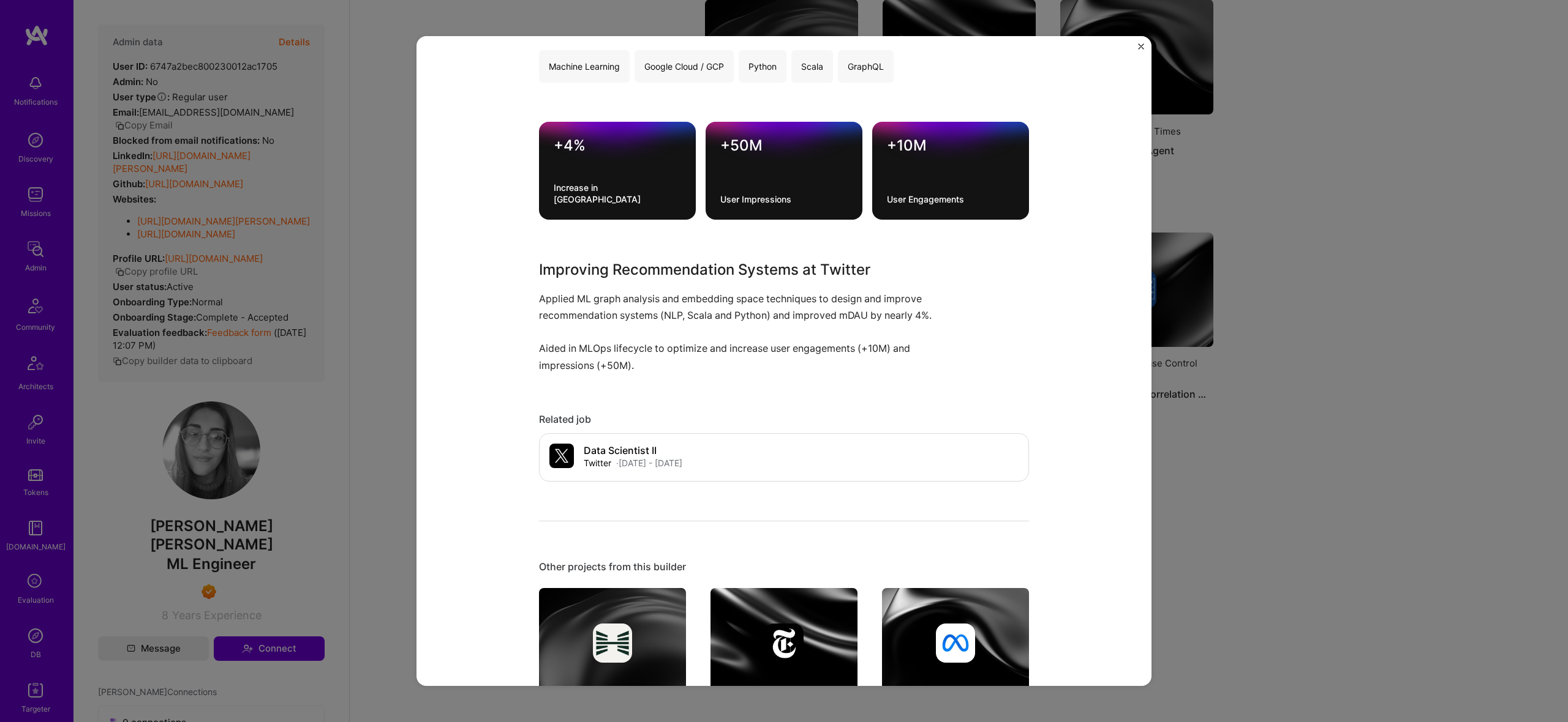
click at [1431, 363] on div "Recommendation System Enhancement Twitter Artifical Intelligence / Machine Lear…" at bounding box center [784, 361] width 1568 height 722
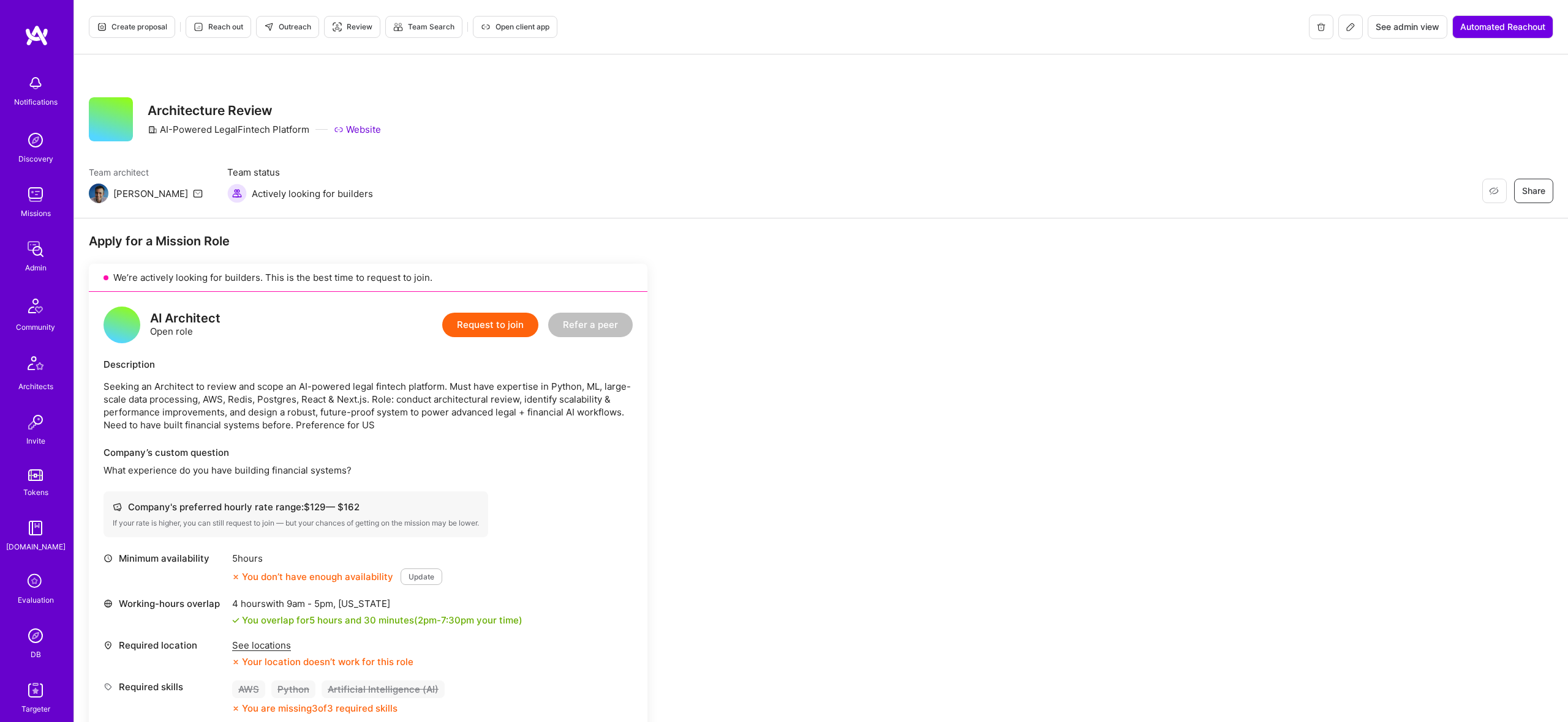
scroll to position [1120, 0]
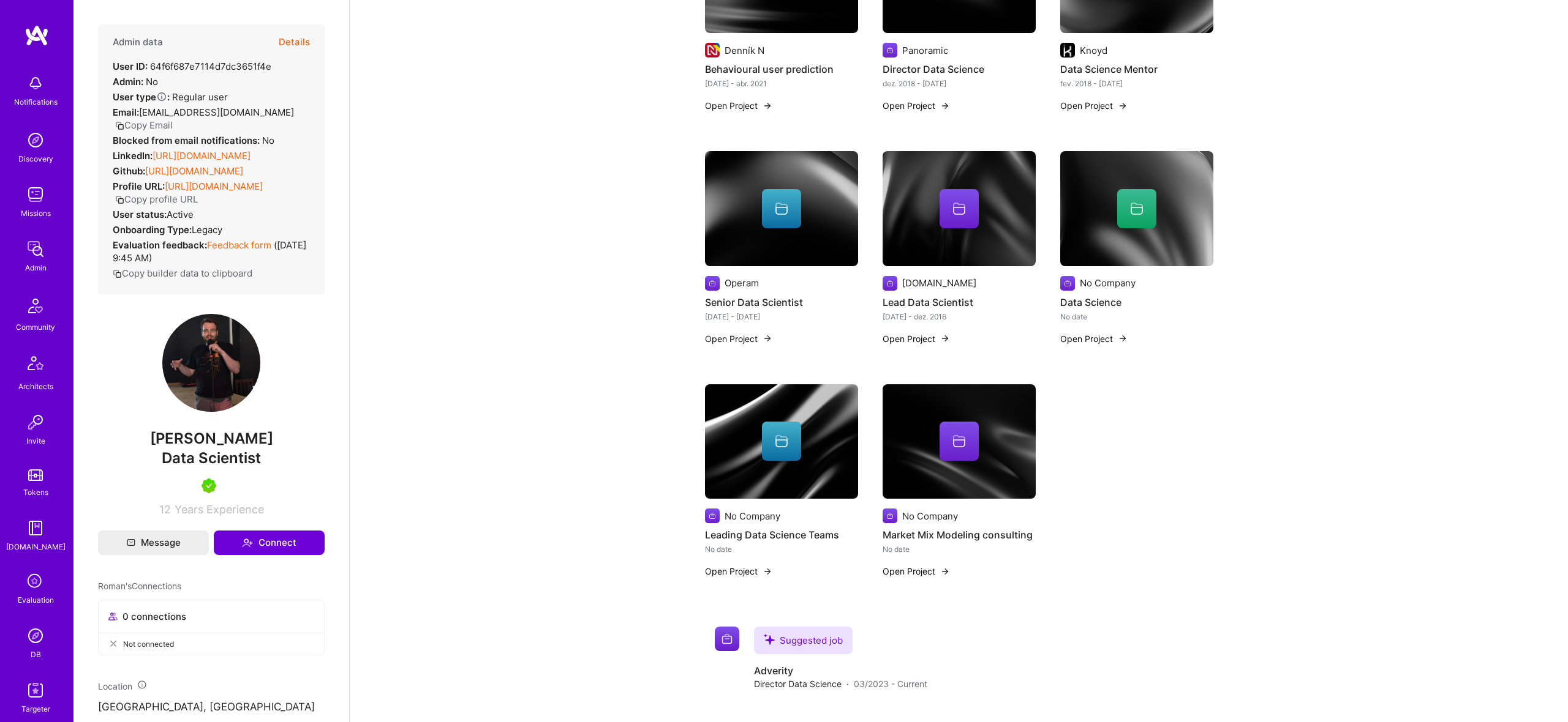
scroll to position [704, 0]
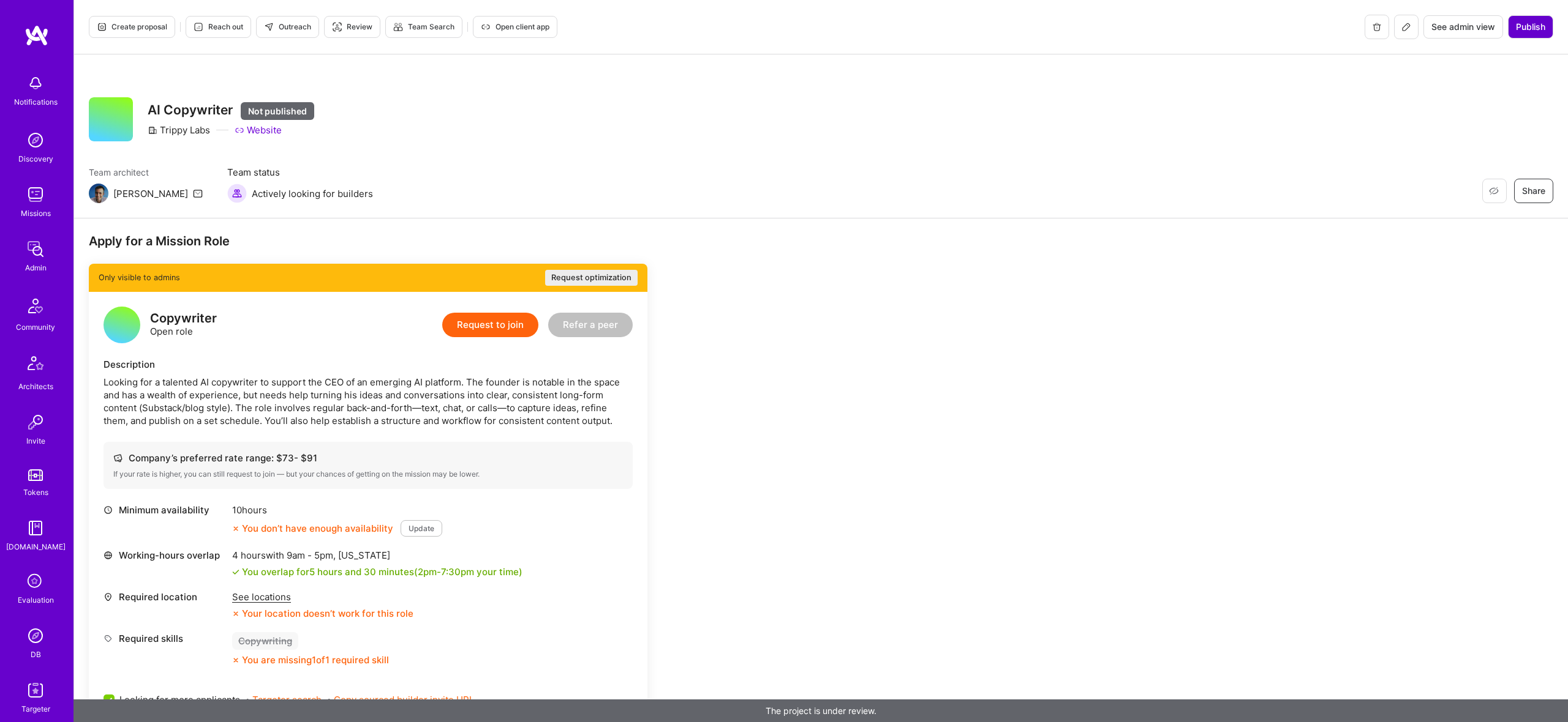
drag, startPoint x: 1536, startPoint y: 8, endPoint x: 1540, endPoint y: 21, distance: 13.6
click at [1536, 8] on div "Create proposal Reach out Outreach Review Team Search Open client app See admin…" at bounding box center [821, 27] width 1494 height 55
click at [1540, 21] on span "Publish" at bounding box center [1531, 27] width 29 height 12
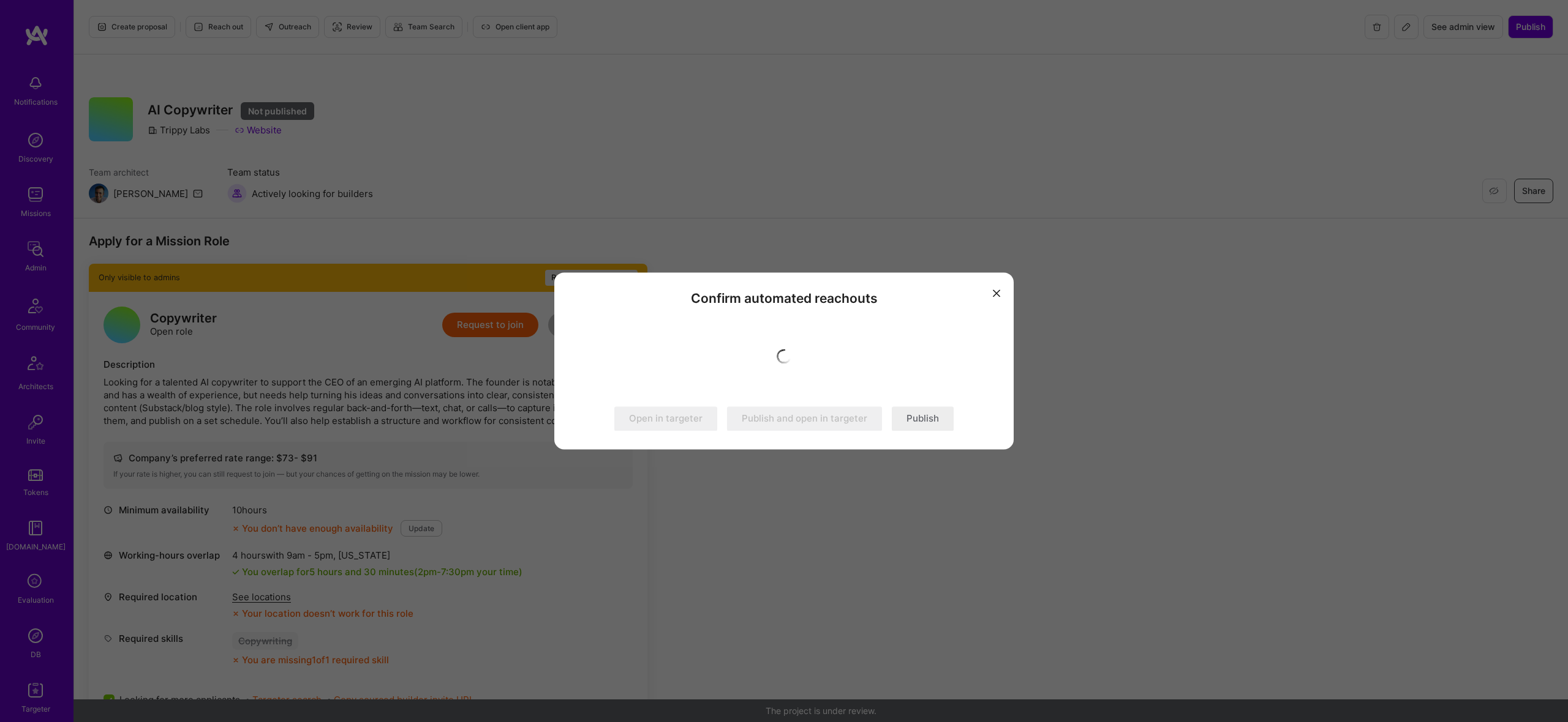
click at [916, 415] on button "Publish" at bounding box center [923, 419] width 62 height 24
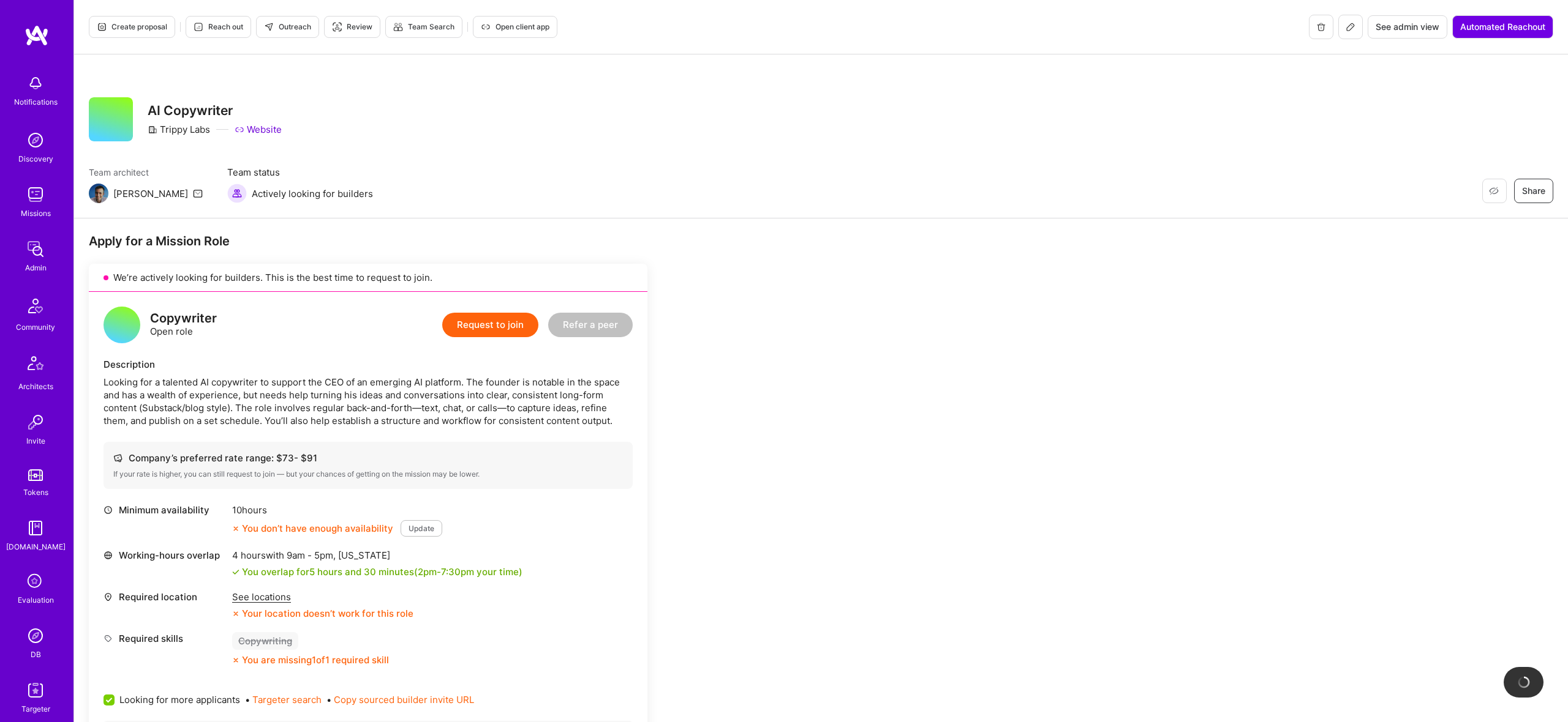
click at [713, 245] on div "Apply for a Mission Role We’re actively looking for builders. This is the best …" at bounding box center [456, 658] width 735 height 850
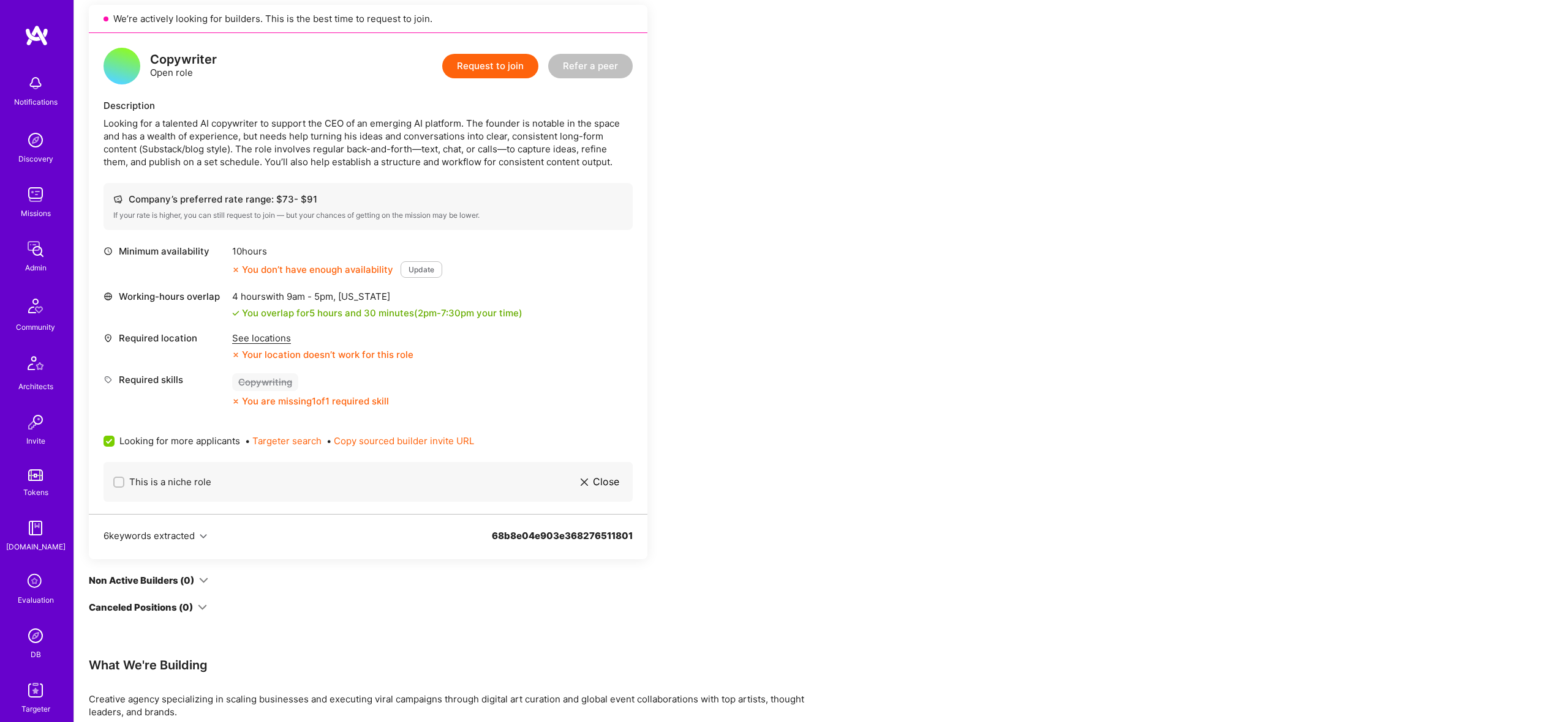
scroll to position [390, 0]
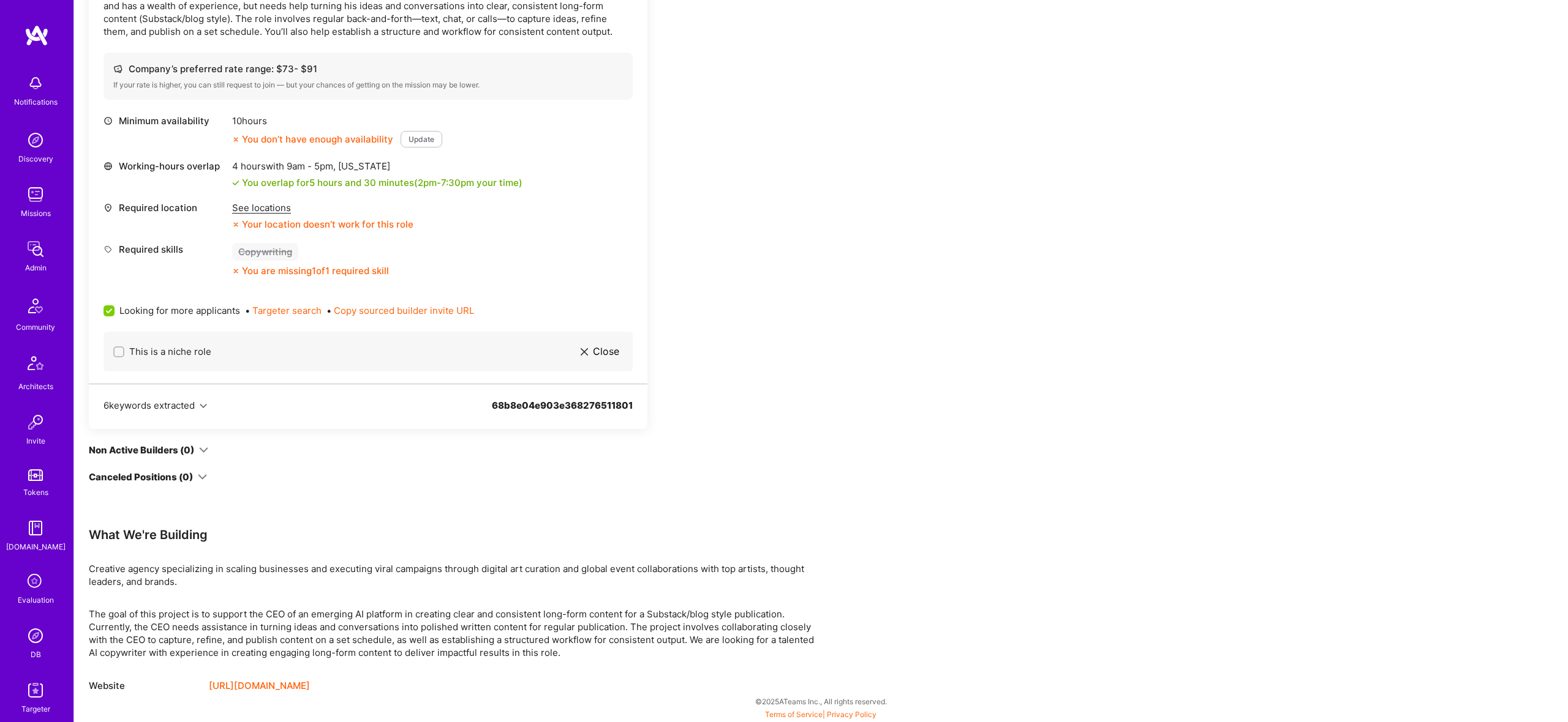
drag, startPoint x: 708, startPoint y: 338, endPoint x: 709, endPoint y: 345, distance: 7.1
click at [708, 341] on div "Apply for a Mission Role We’re actively looking for builders. This is the best …" at bounding box center [456, 268] width 735 height 850
